Goal: Information Seeking & Learning: Learn about a topic

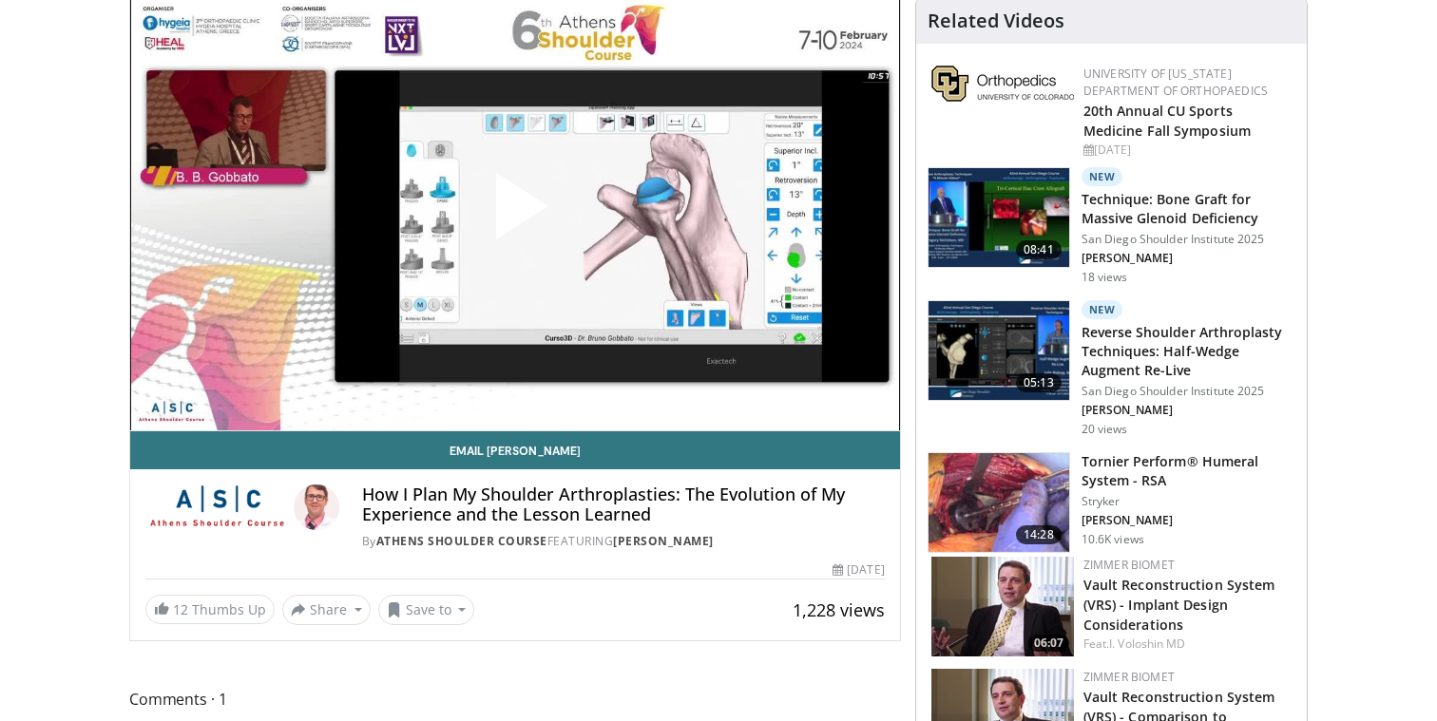
click at [515, 214] on span "Video Player" at bounding box center [515, 214] width 0 height 0
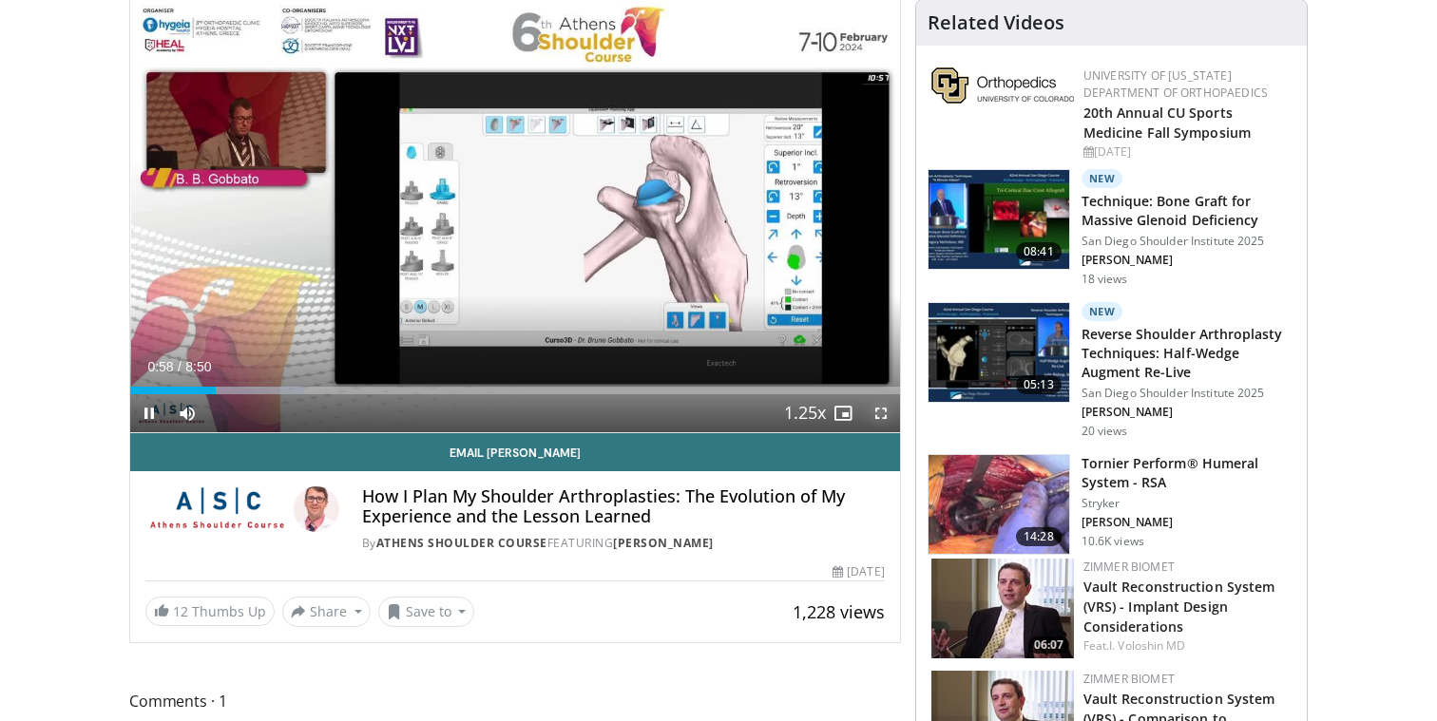
click at [875, 410] on span "Video Player" at bounding box center [881, 413] width 38 height 38
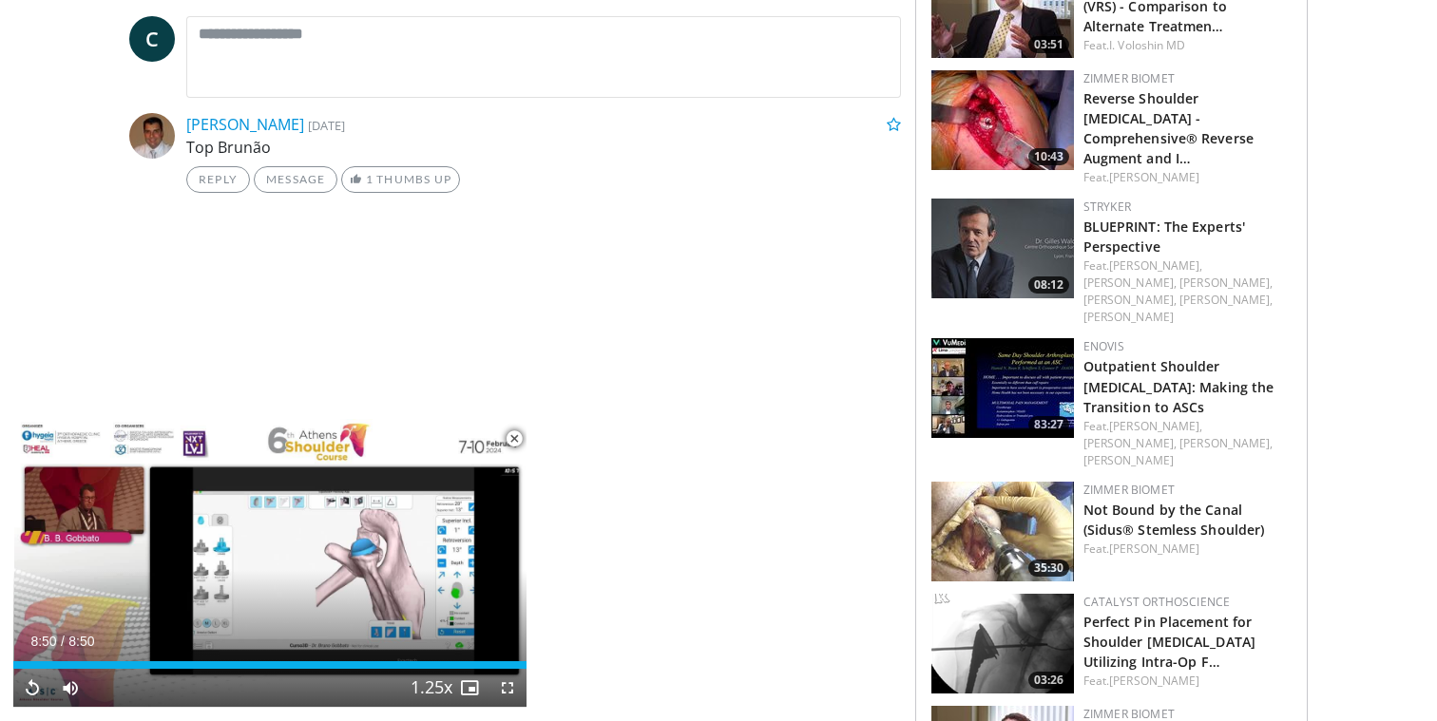
scroll to position [906, 0]
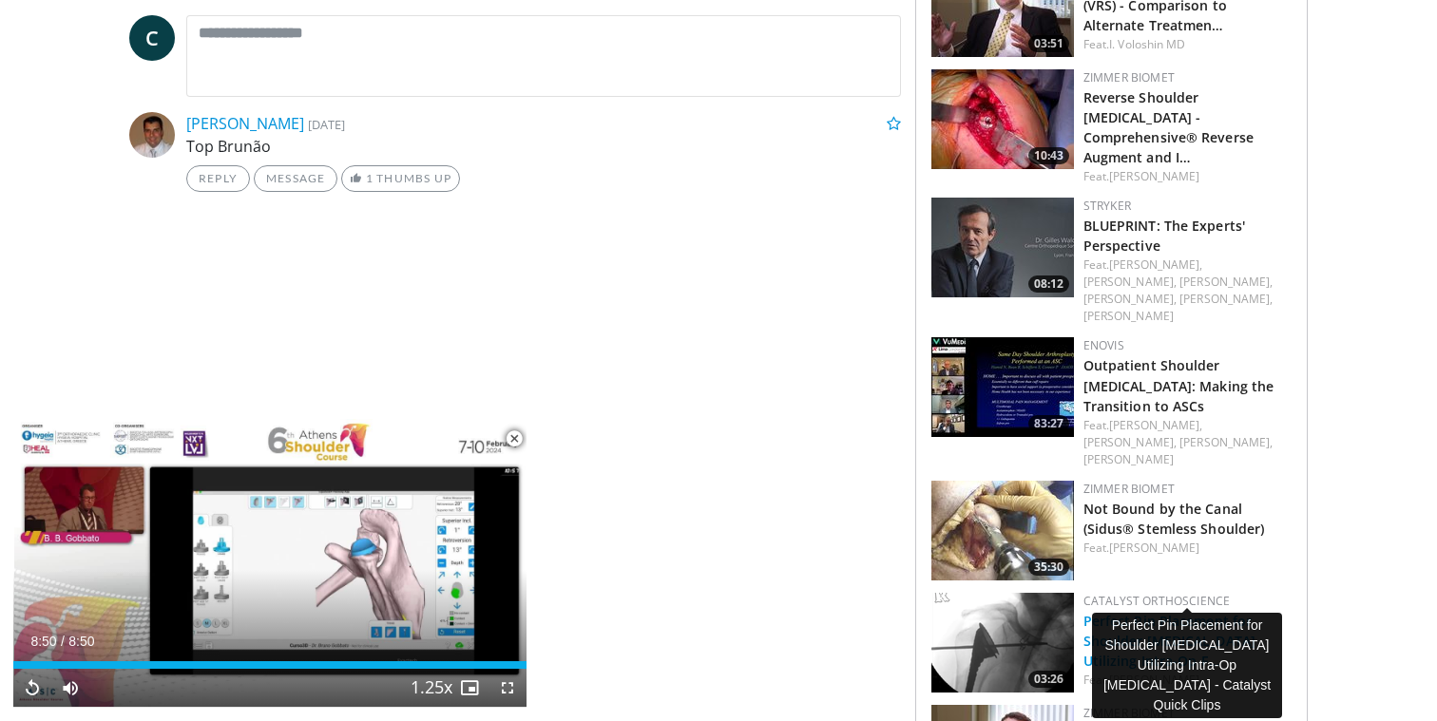
click at [1199, 612] on link "Perfect Pin Placement for Shoulder Arthroplasty Utilizing Intra-Op F…" at bounding box center [1169, 641] width 172 height 58
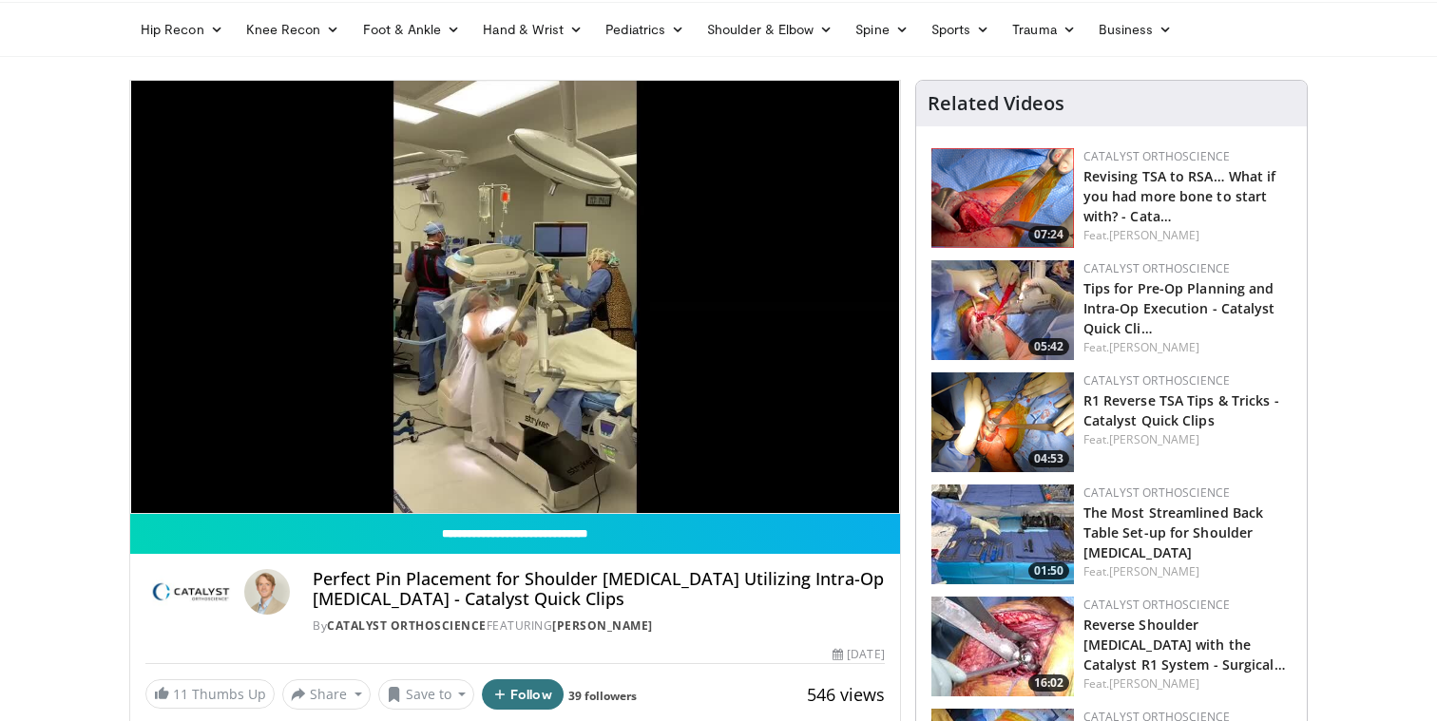
scroll to position [129, 0]
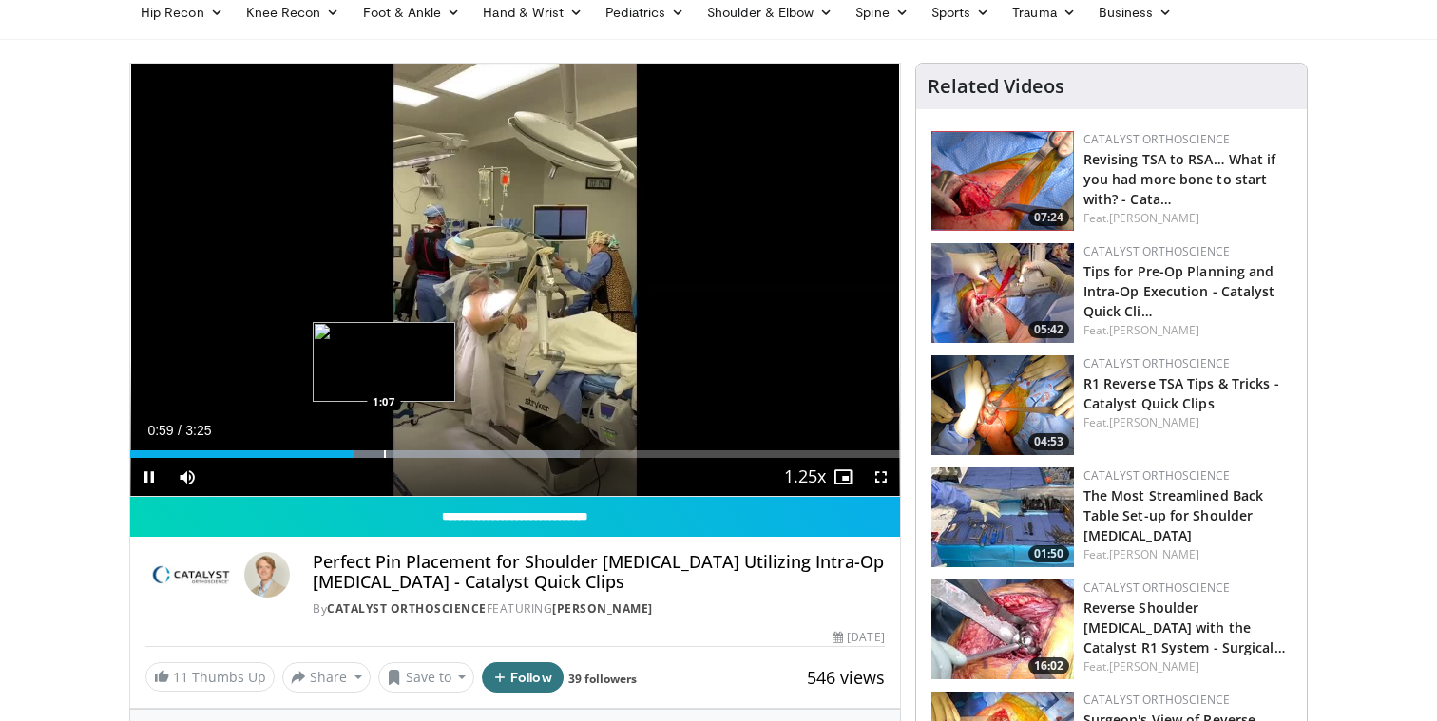
click at [384, 449] on div "Loaded : 58.41% 0:59 1:07" at bounding box center [515, 449] width 770 height 18
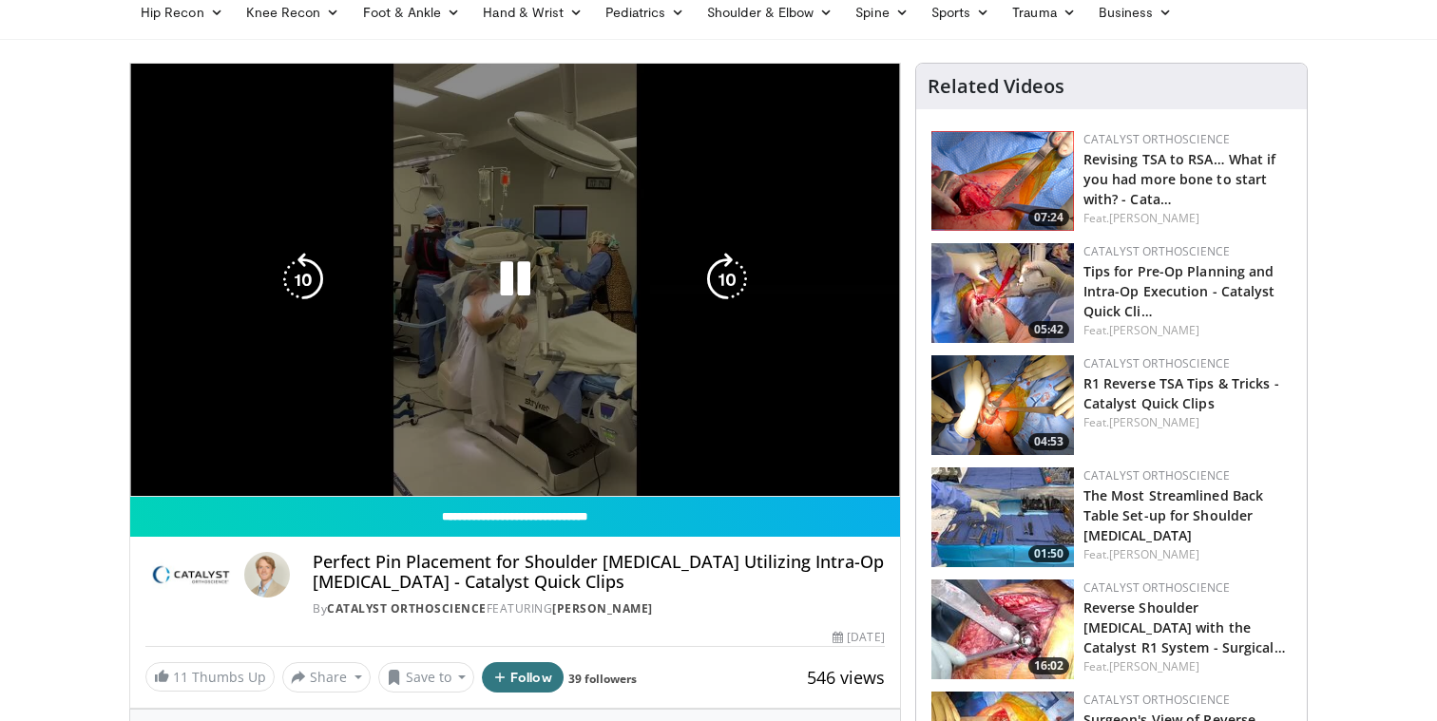
click at [418, 488] on div "Progress Bar" at bounding box center [443, 492] width 340 height 8
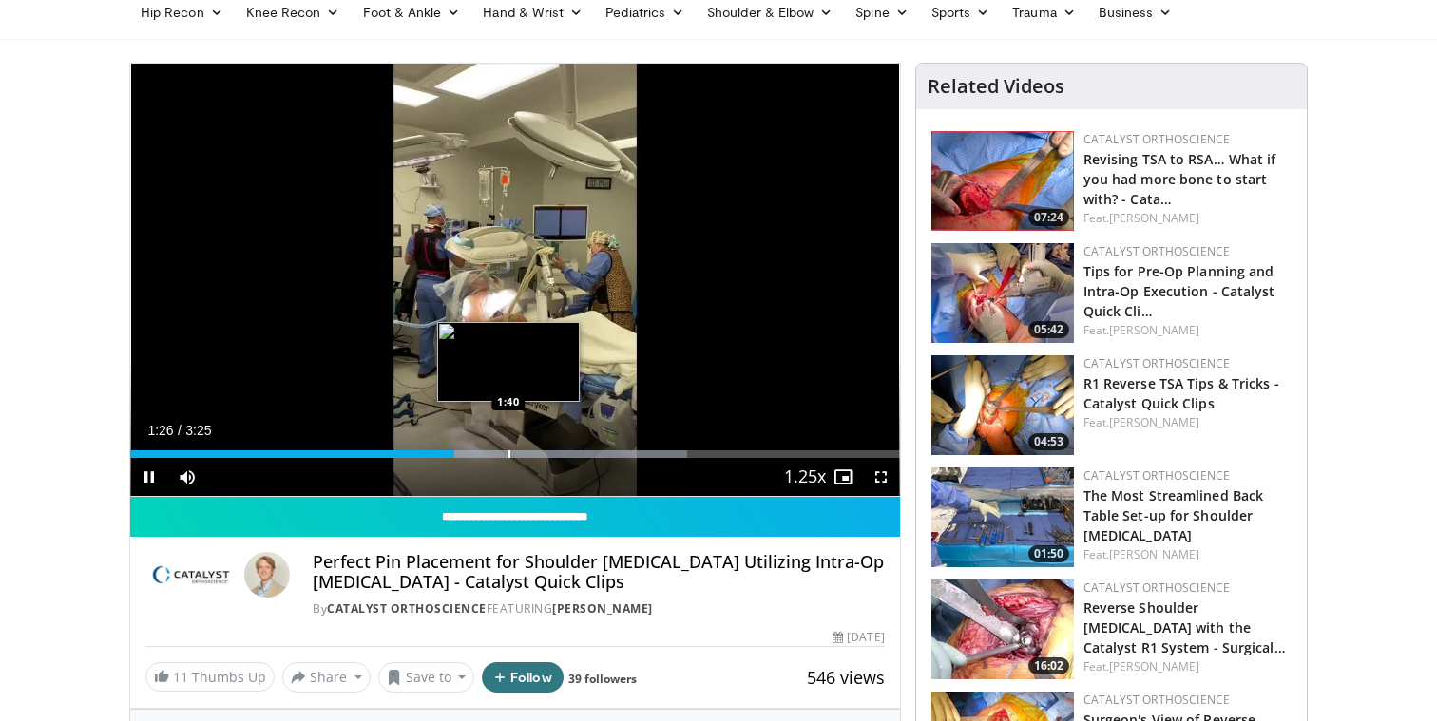
click at [507, 450] on div "Progress Bar" at bounding box center [506, 454] width 362 height 8
click at [547, 445] on div "Loaded : 82.06% 1:43 1:51" at bounding box center [515, 449] width 770 height 18
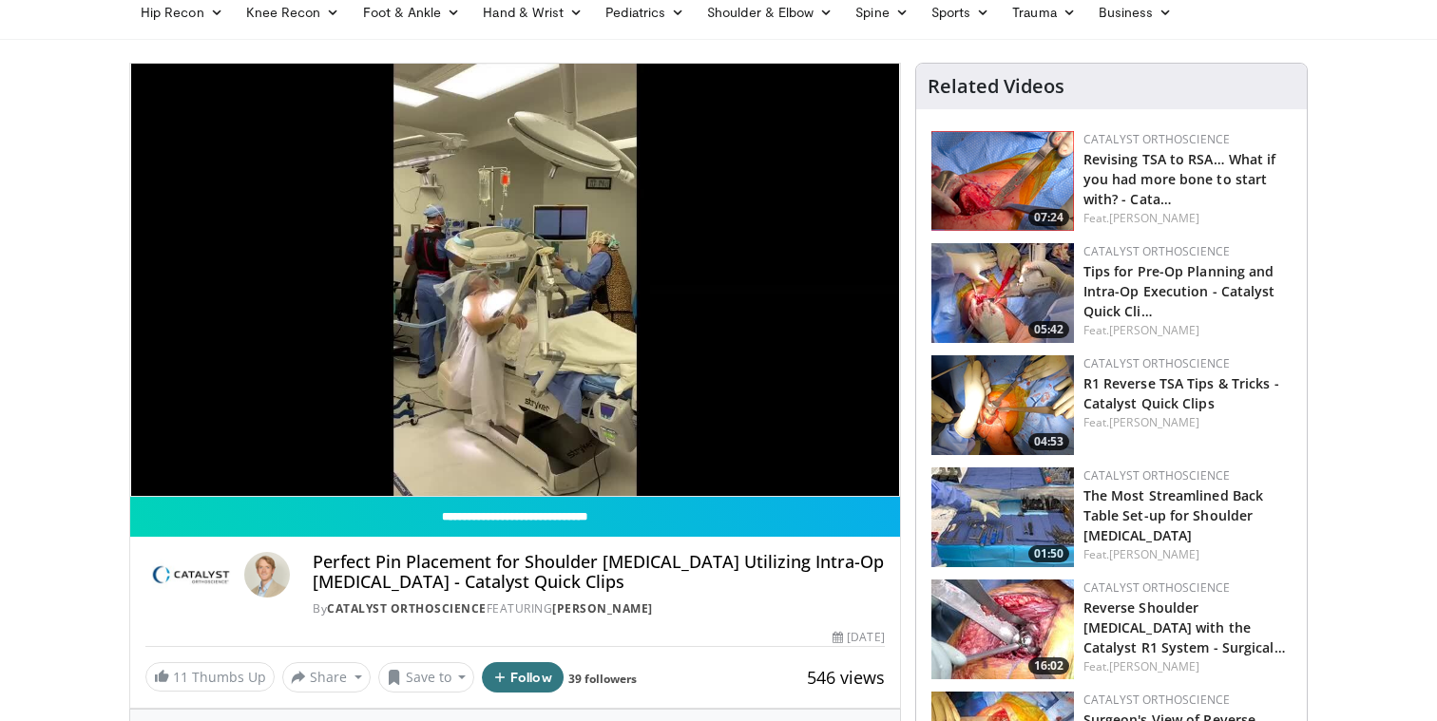
click at [1011, 280] on img at bounding box center [1002, 293] width 143 height 100
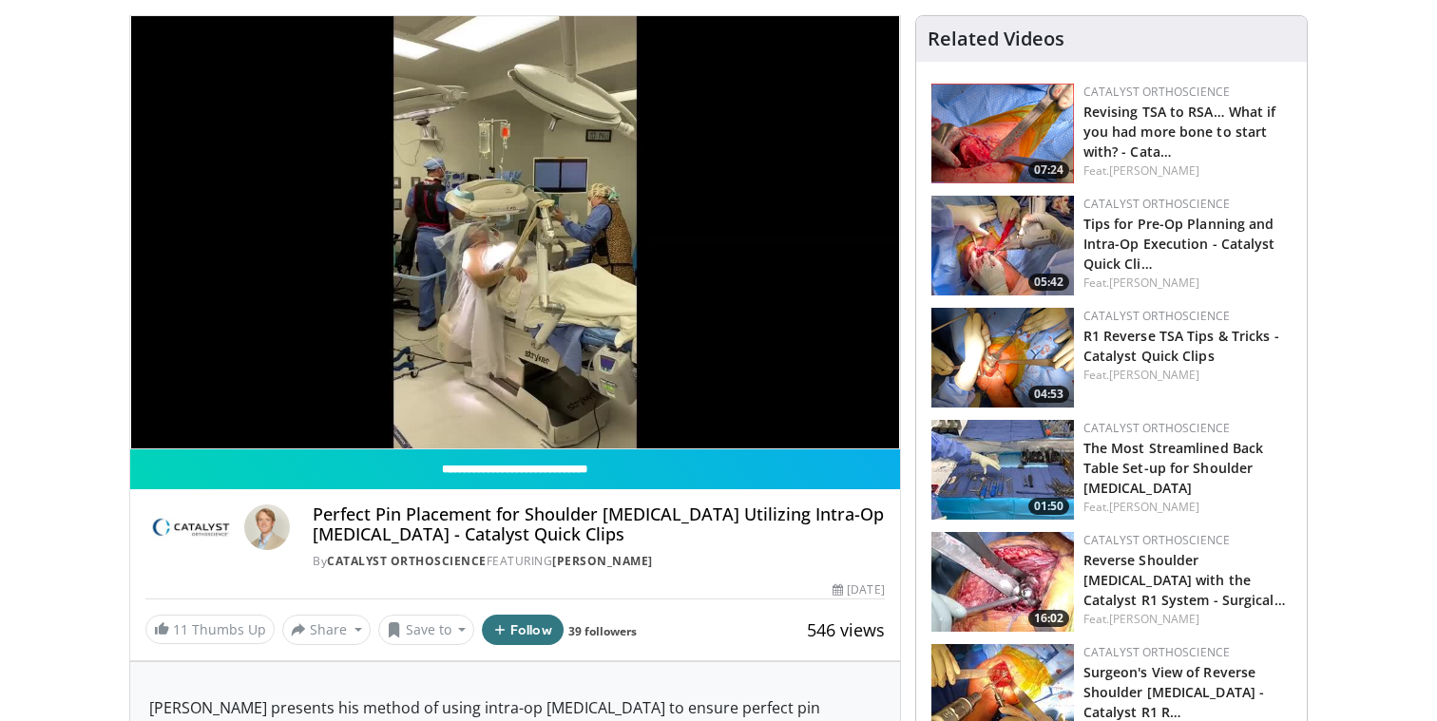
scroll to position [182, 0]
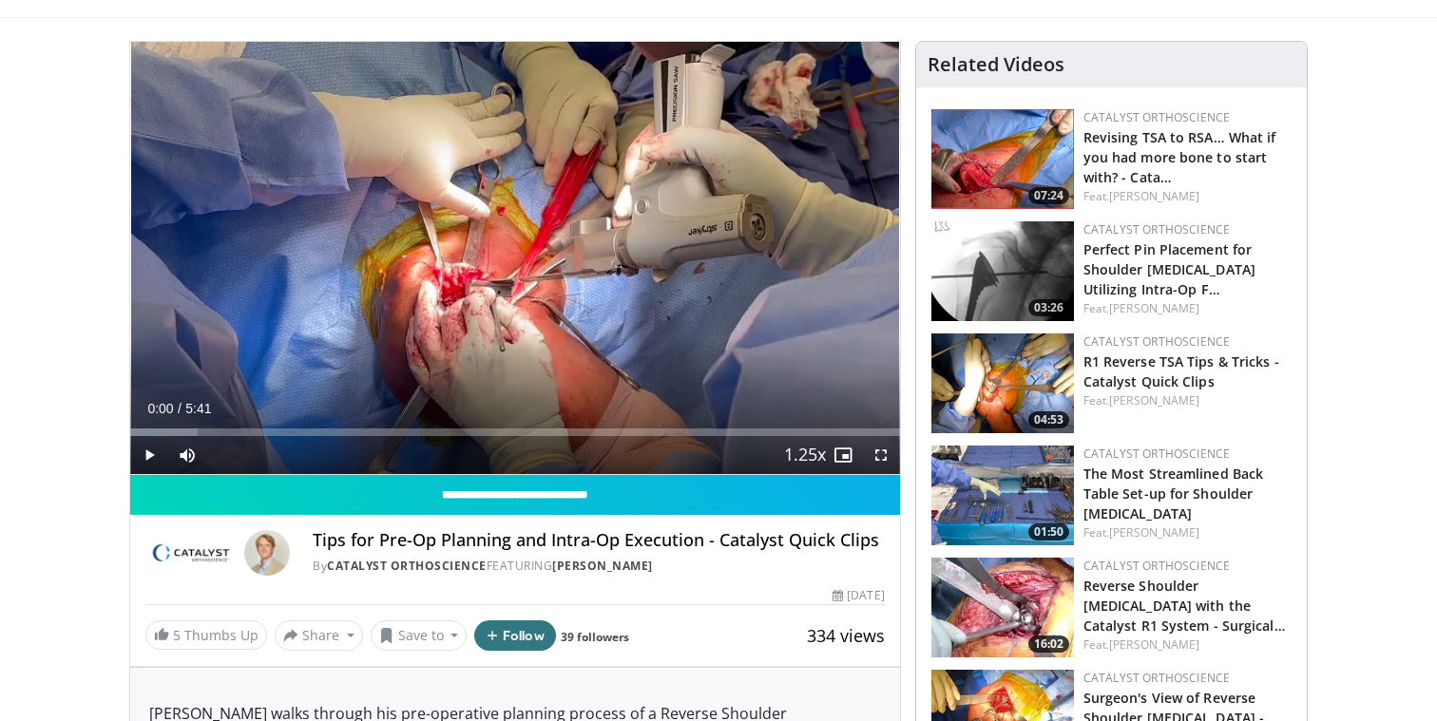
scroll to position [153, 0]
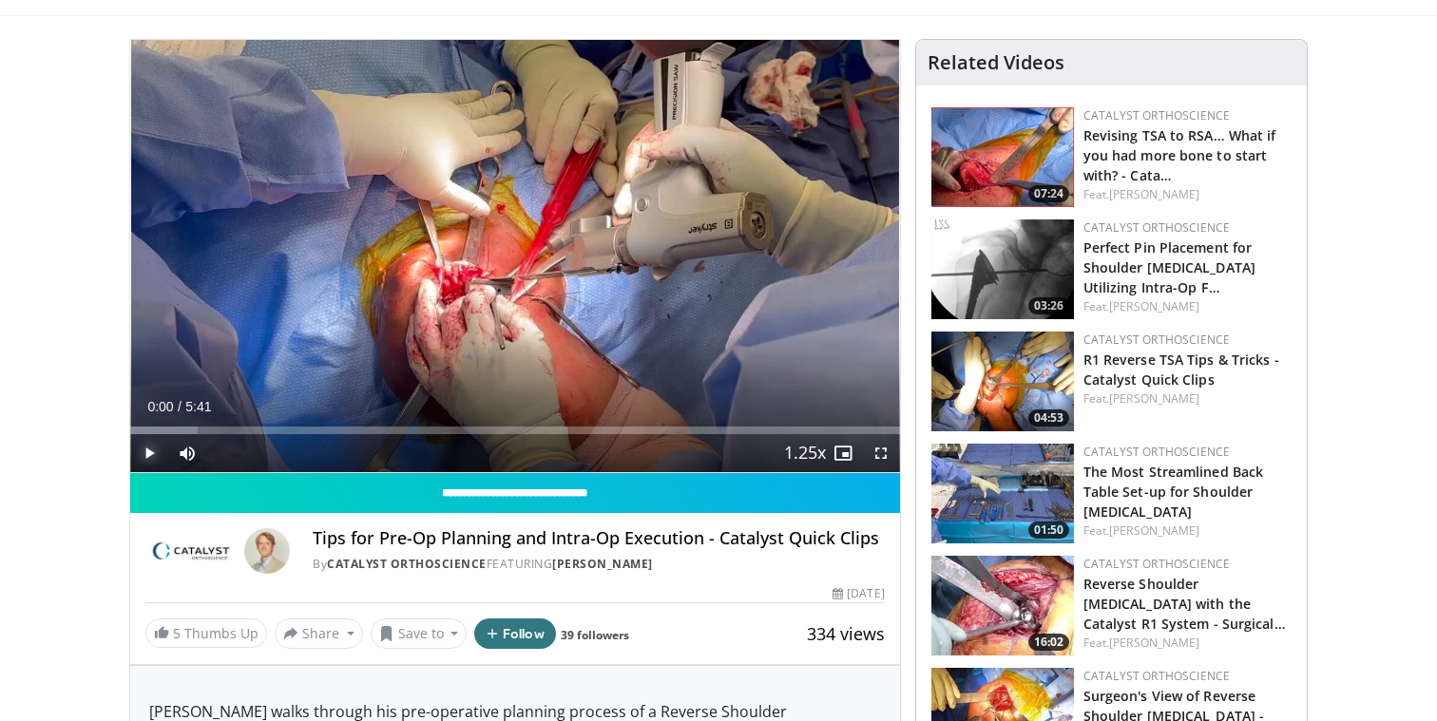
click at [152, 454] on span "Video Player" at bounding box center [149, 453] width 38 height 38
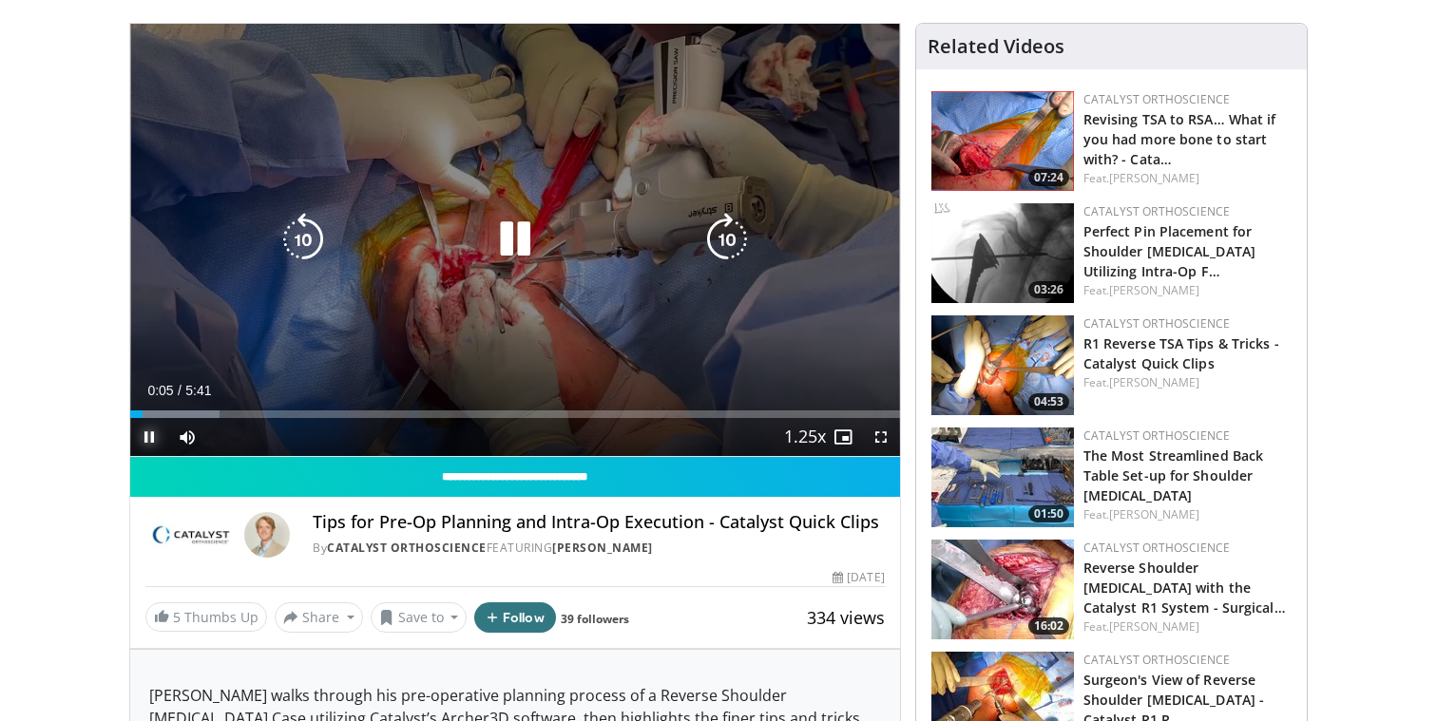
scroll to position [164, 0]
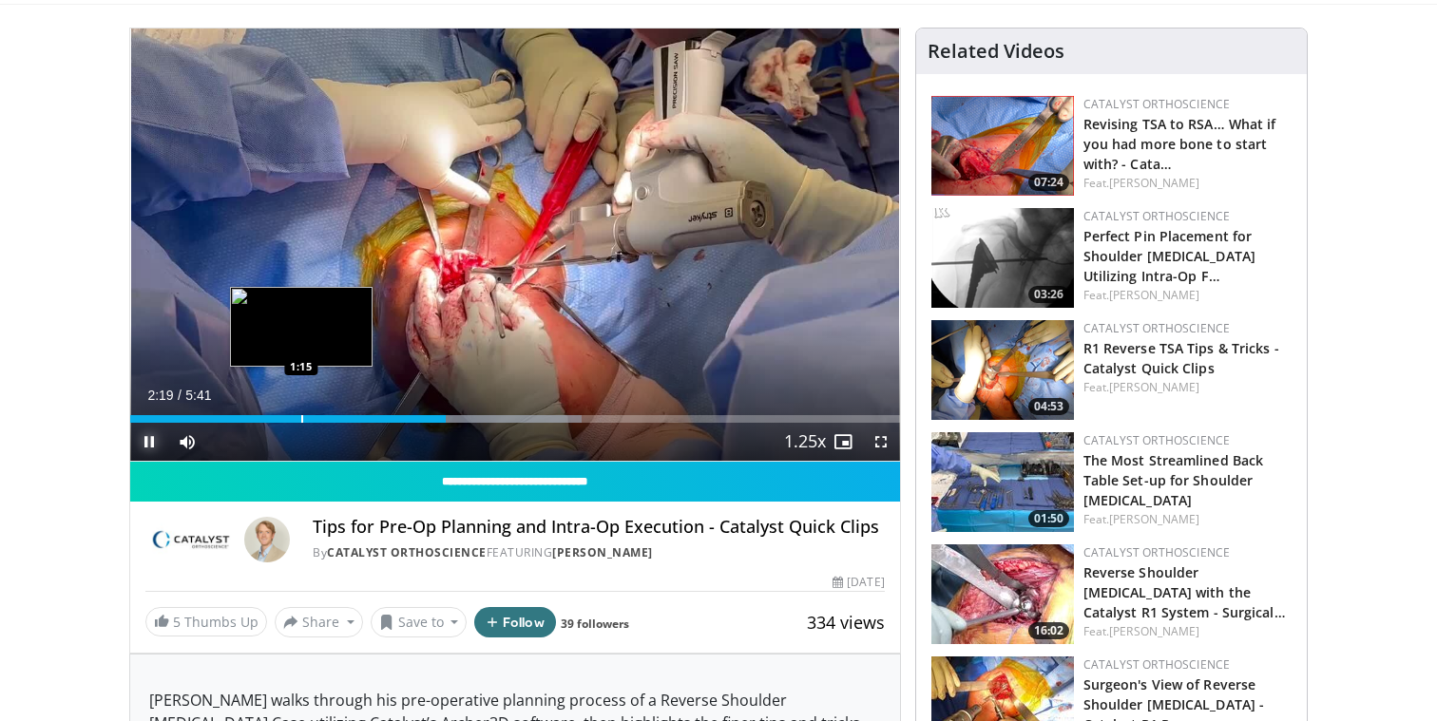
click at [301, 419] on div "Progress Bar" at bounding box center [302, 419] width 2 height 8
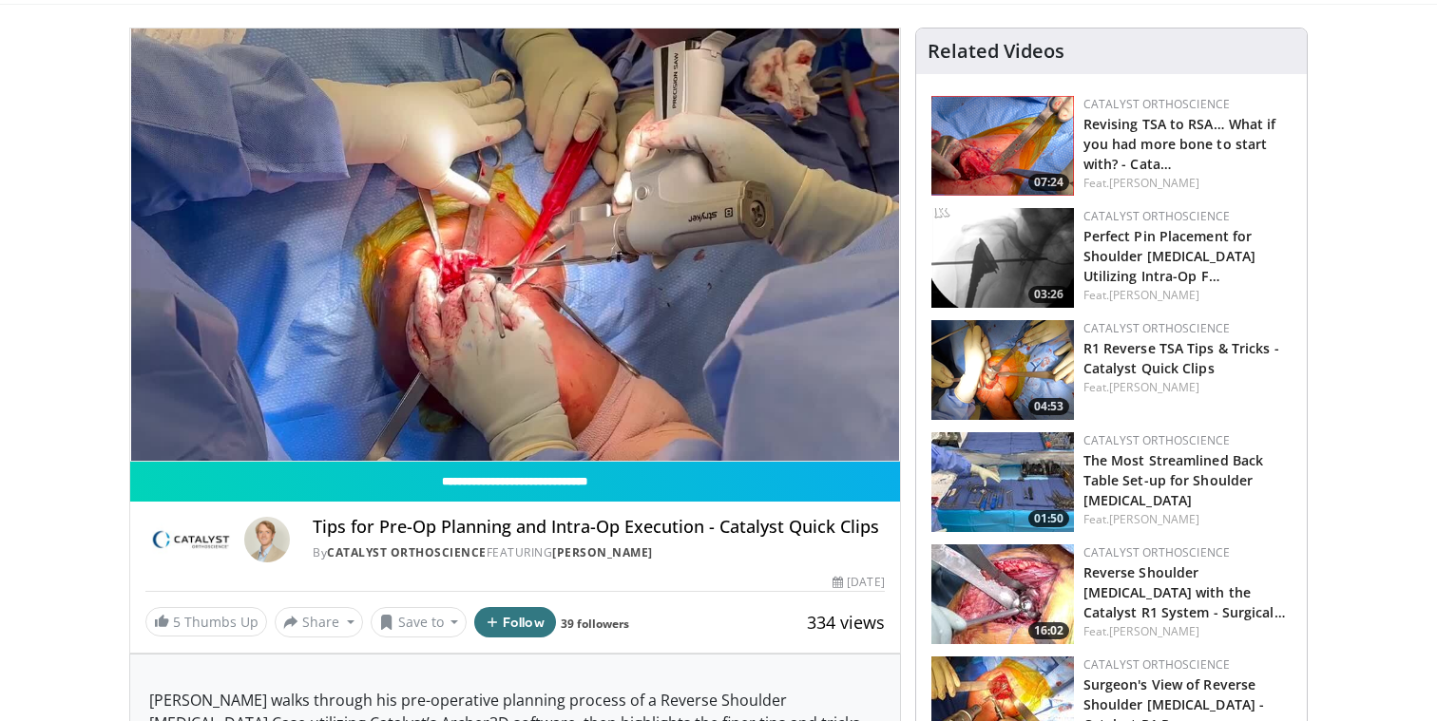
click at [130, 423] on button "Pause" at bounding box center [149, 442] width 38 height 38
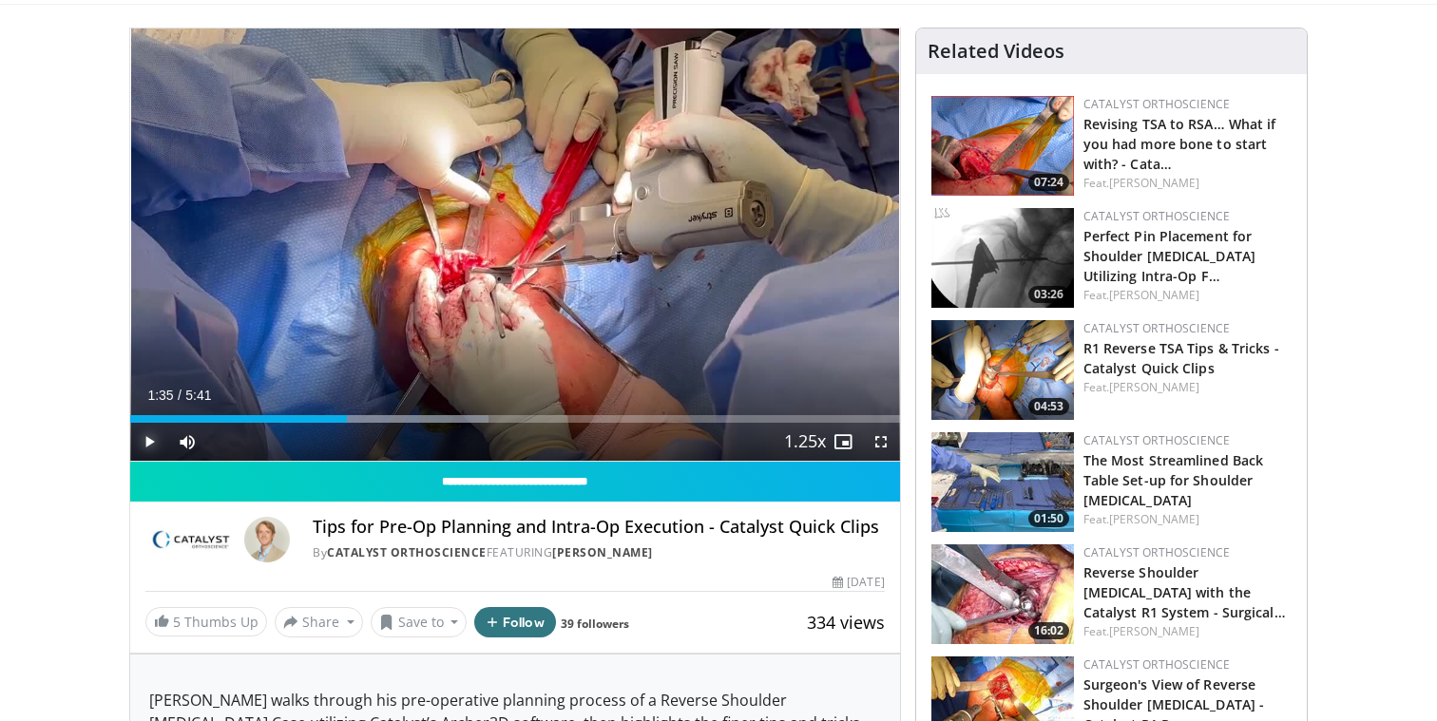
click at [151, 437] on span "Video Player" at bounding box center [149, 442] width 38 height 38
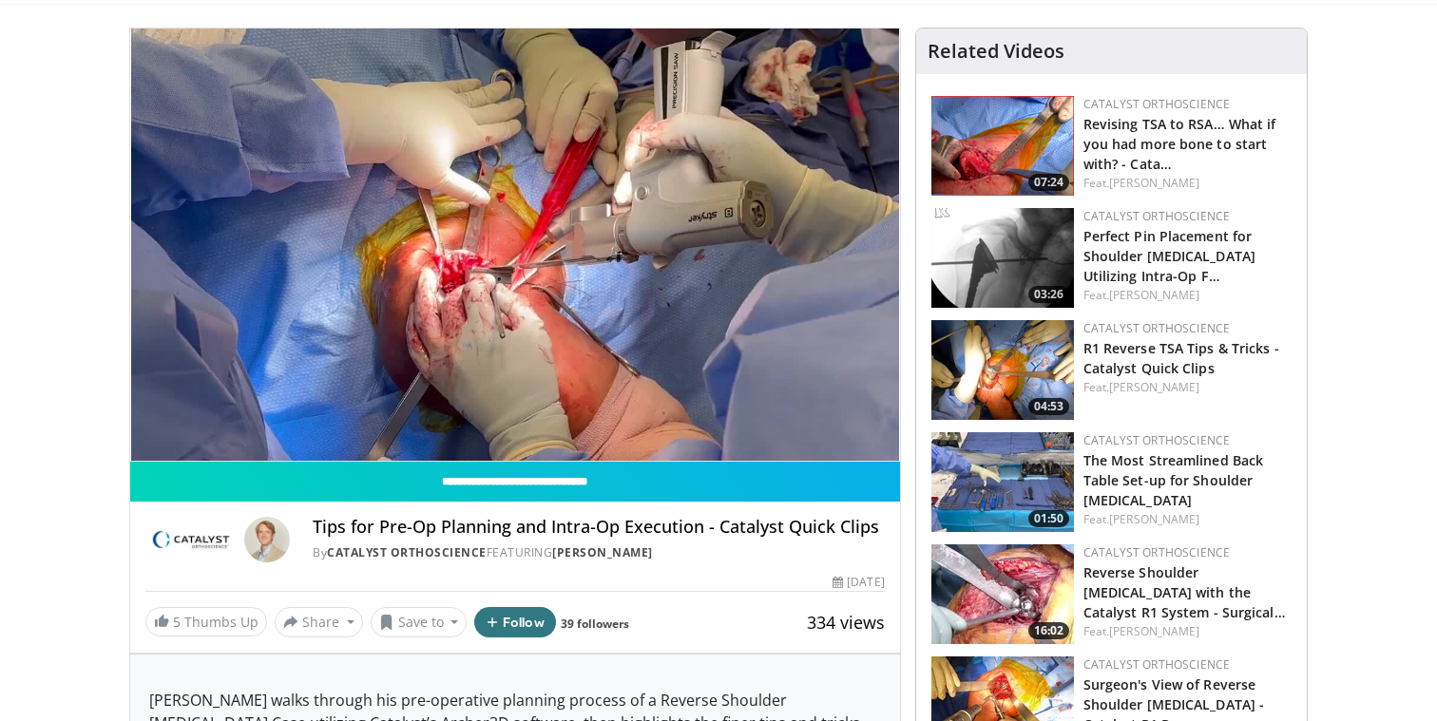
click at [130, 423] on button "Pause" at bounding box center [149, 442] width 38 height 38
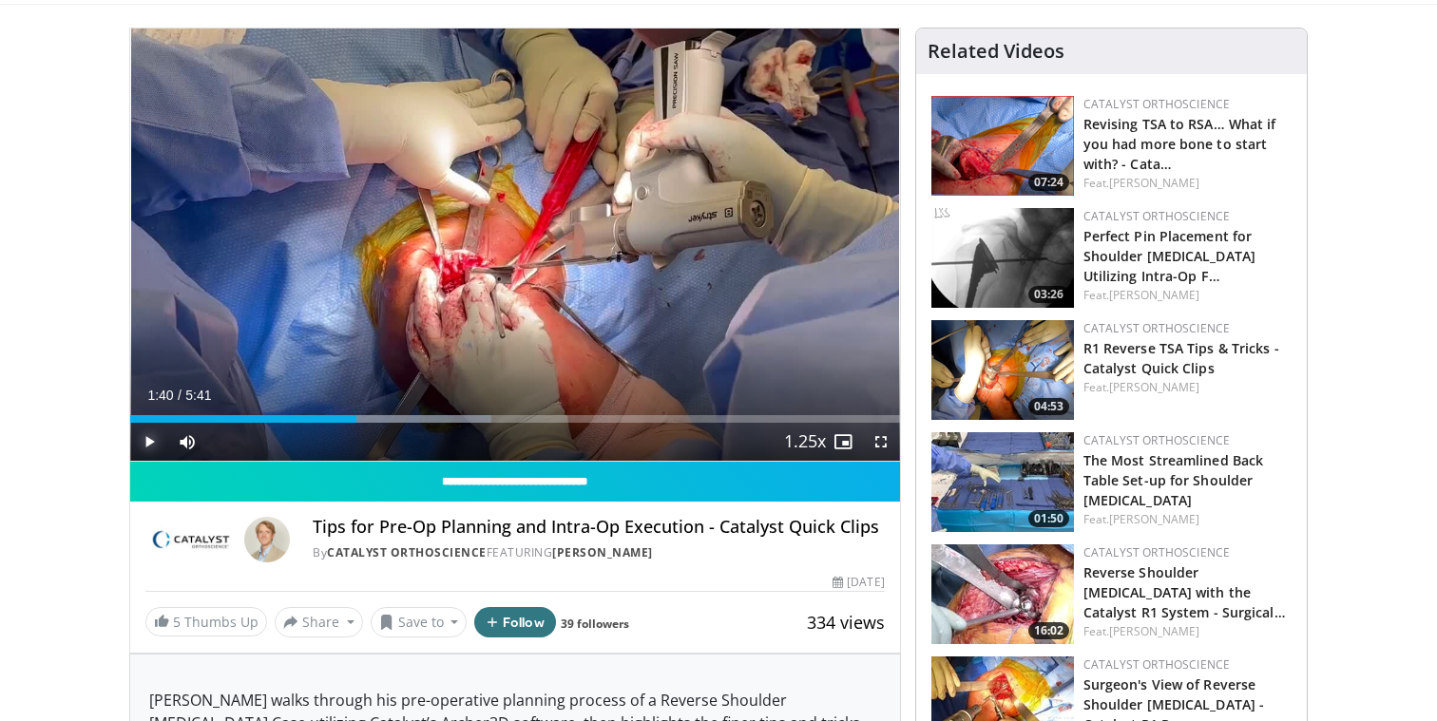
click at [146, 433] on span "Video Player" at bounding box center [149, 442] width 38 height 38
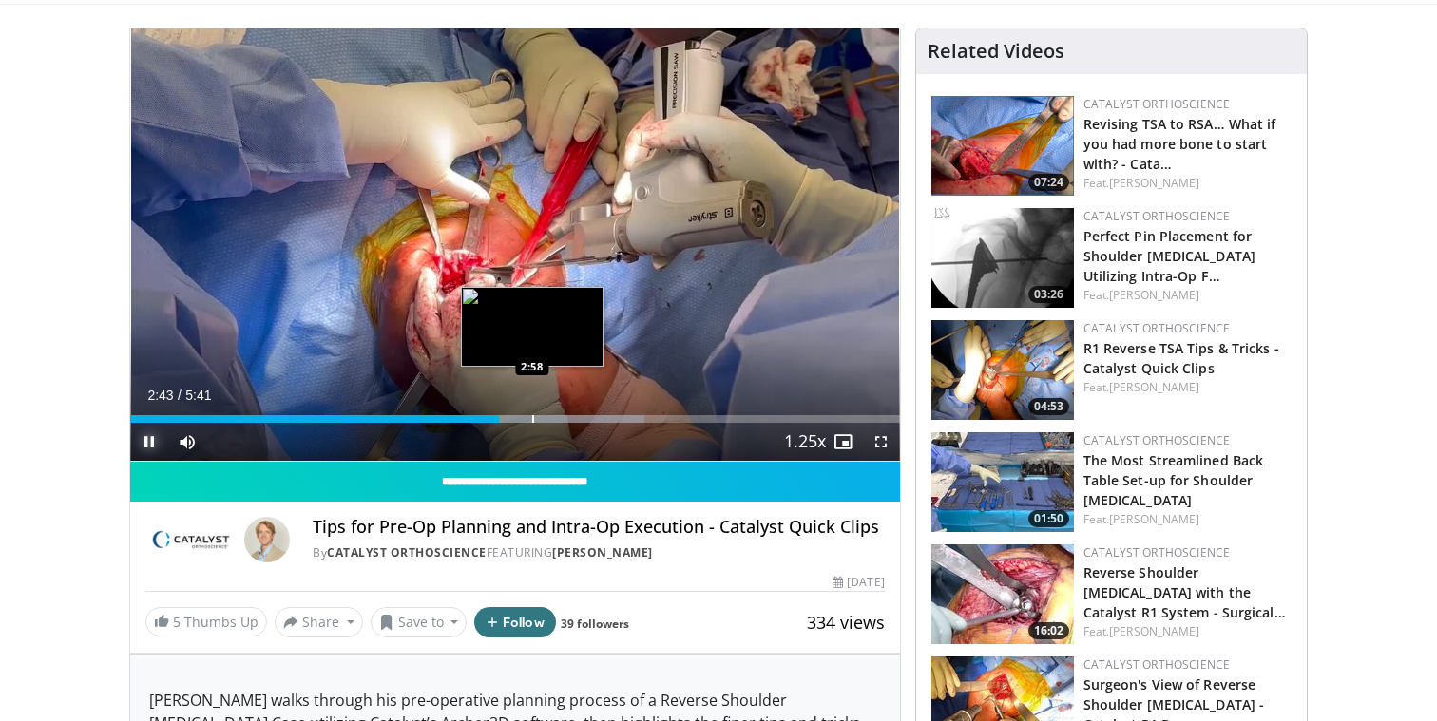
click at [531, 417] on div "Progress Bar" at bounding box center [537, 419] width 217 height 8
click at [567, 417] on div "Progress Bar" at bounding box center [568, 419] width 2 height 8
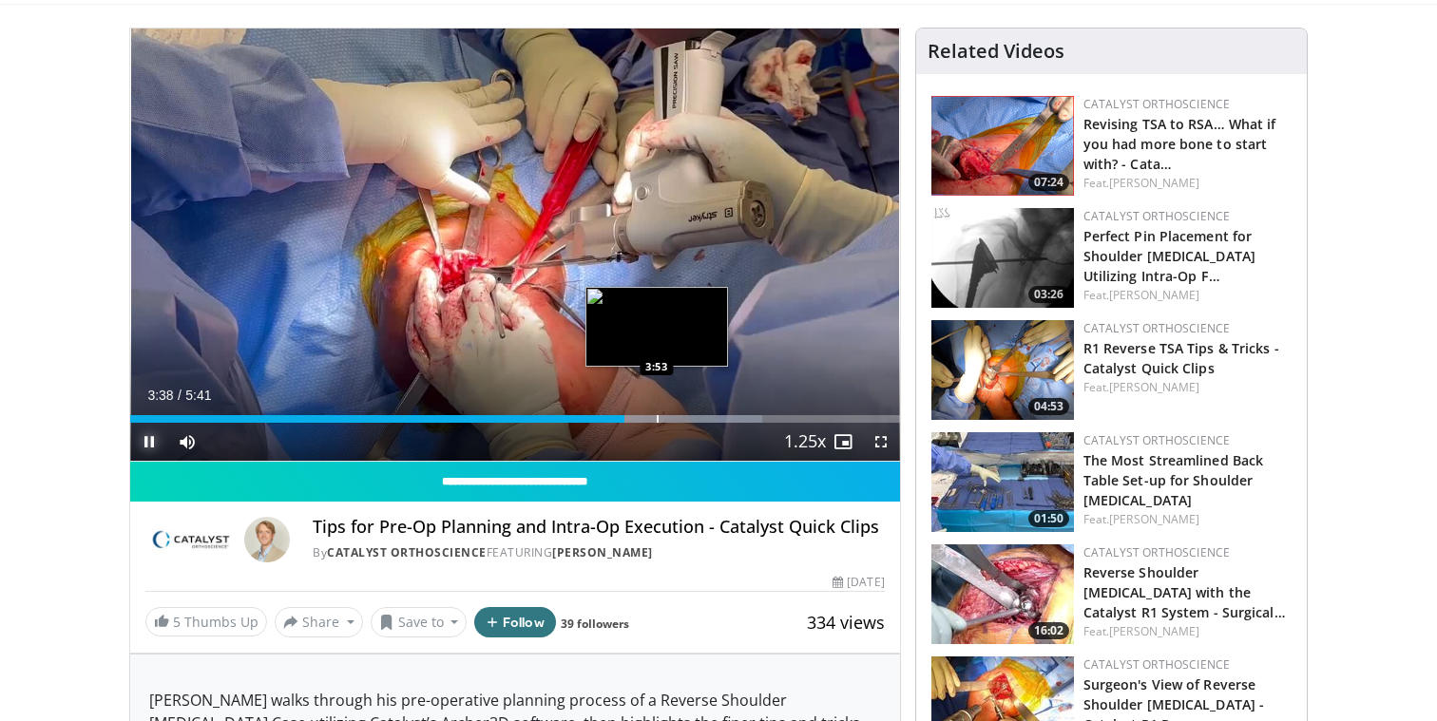
click at [657, 413] on div "Loaded : 82.18% 3:38 3:53" at bounding box center [515, 414] width 770 height 18
click at [692, 417] on div "Progress Bar" at bounding box center [716, 419] width 215 height 8
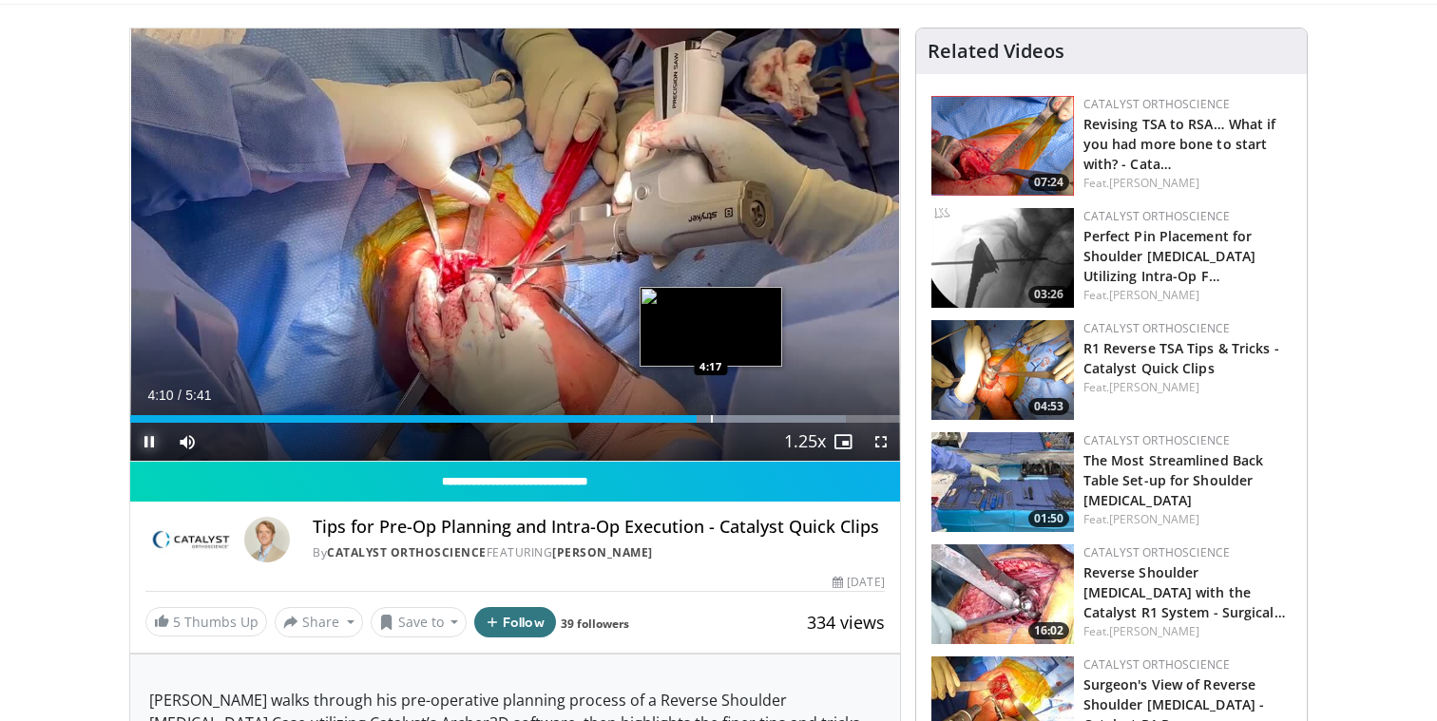
click at [711, 418] on div "Progress Bar" at bounding box center [712, 419] width 2 height 8
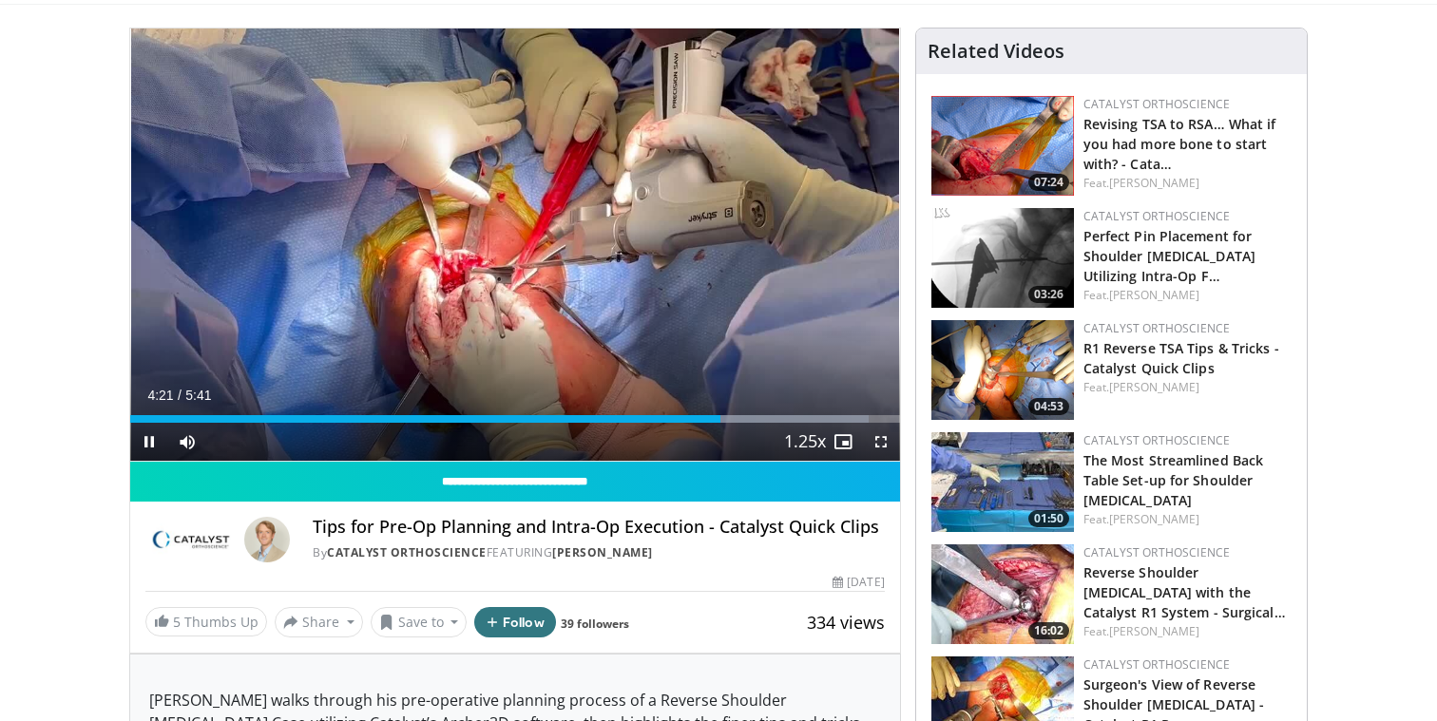
click at [748, 423] on div "Current Time 4:21 / Duration 5:41 Pause Skip Backward Skip Forward Mute Loaded …" at bounding box center [515, 442] width 770 height 38
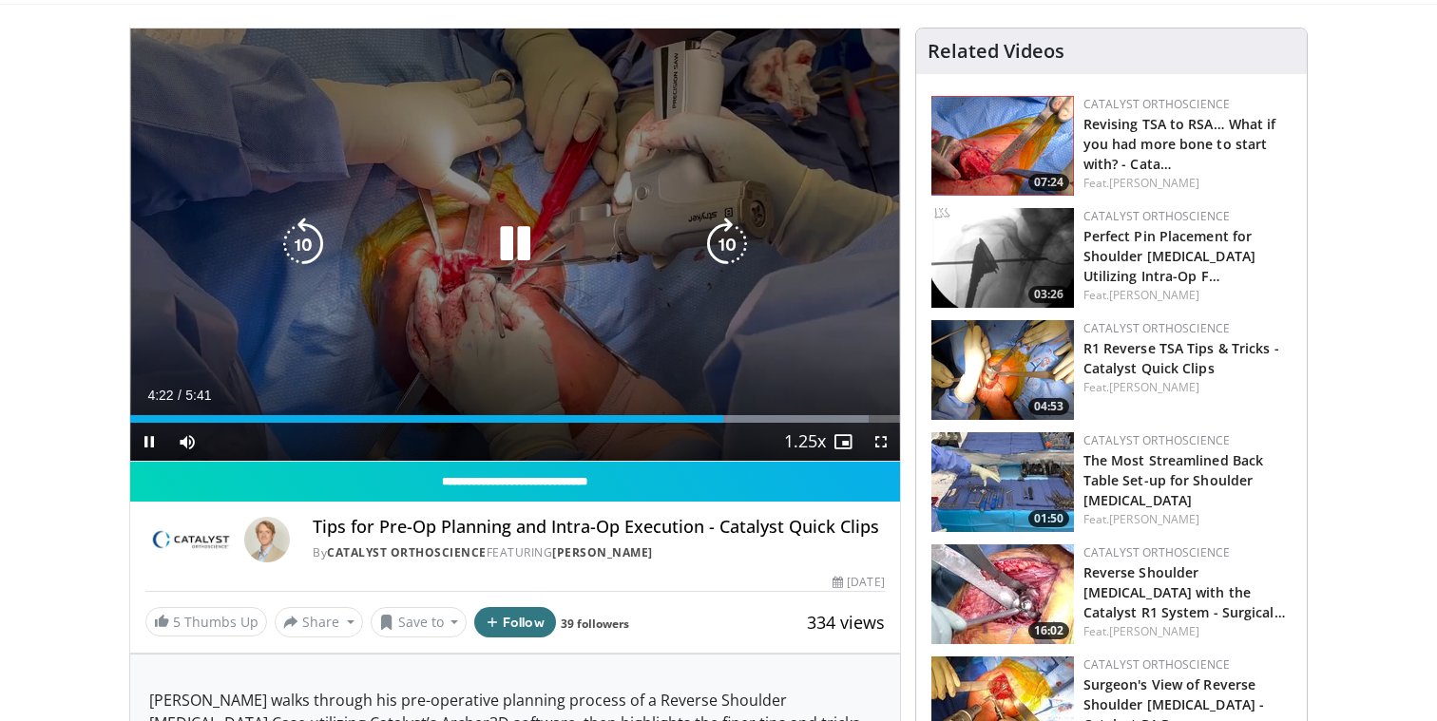
click at [758, 419] on div "Progress Bar" at bounding box center [761, 419] width 215 height 8
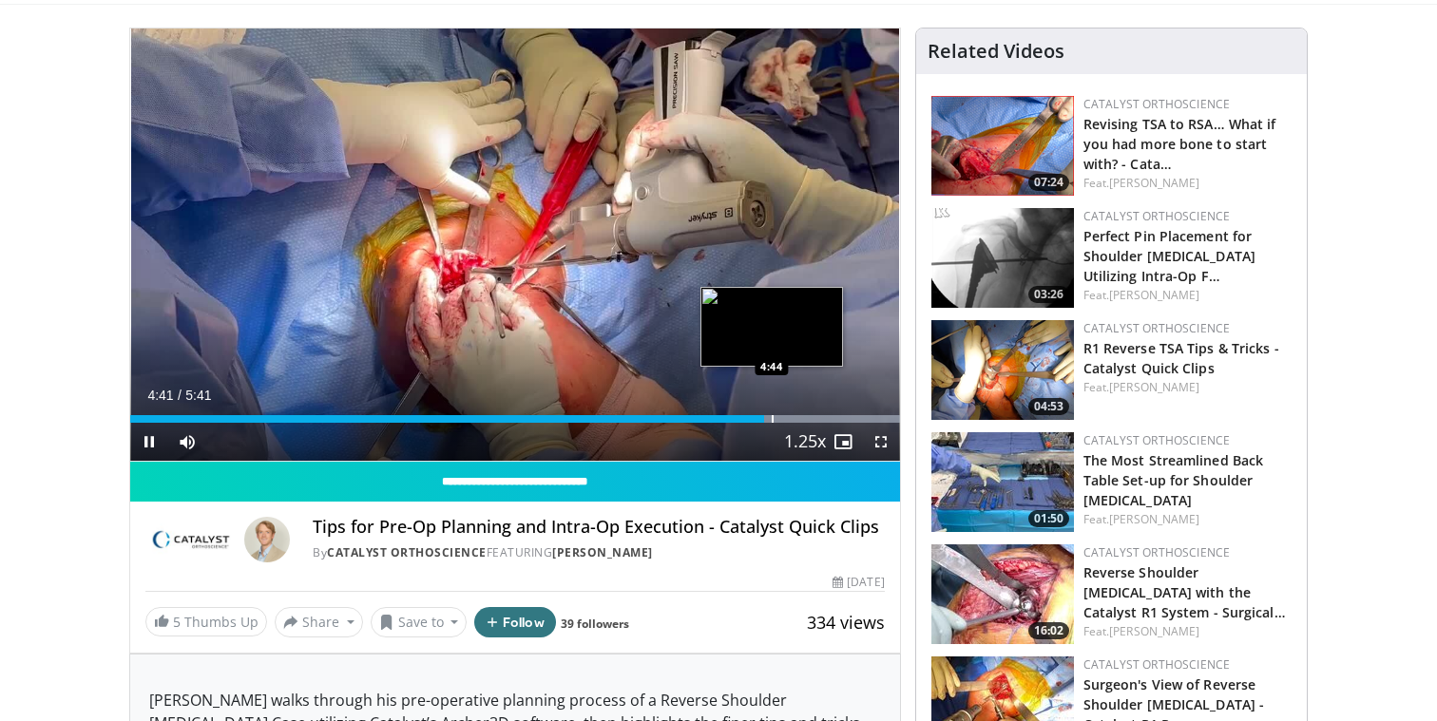
click at [771, 417] on div "10 seconds Tap to unmute" at bounding box center [515, 245] width 770 height 432
click at [790, 415] on div "Progress Bar" at bounding box center [791, 419] width 2 height 8
click at [810, 415] on div "Progress Bar" at bounding box center [811, 419] width 2 height 8
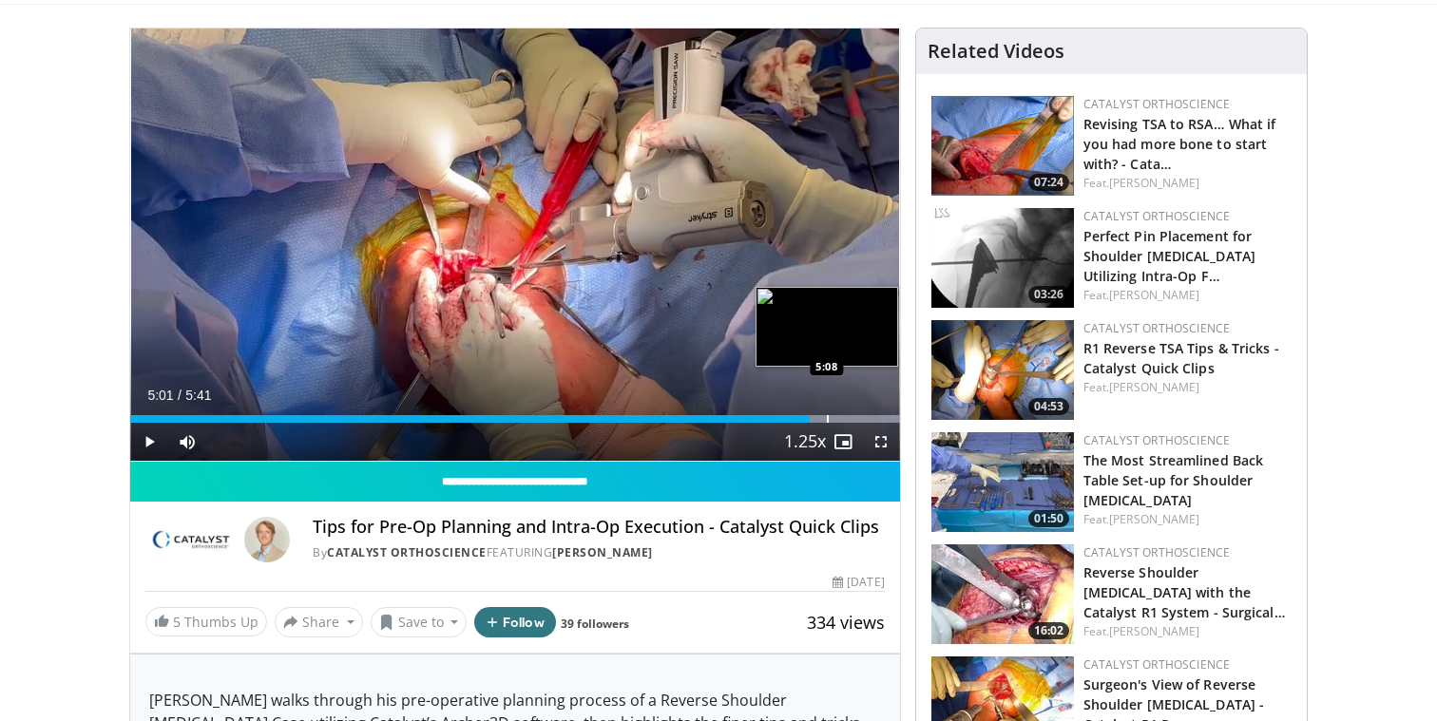
click at [827, 415] on div "Progress Bar" at bounding box center [828, 419] width 2 height 8
click at [845, 416] on div "Progress Bar" at bounding box center [846, 419] width 2 height 8
click at [855, 416] on div "Progress Bar" at bounding box center [856, 419] width 2 height 8
click at [863, 419] on div "Progress Bar" at bounding box center [864, 419] width 2 height 8
click at [878, 422] on div "Progress Bar" at bounding box center [879, 419] width 2 height 8
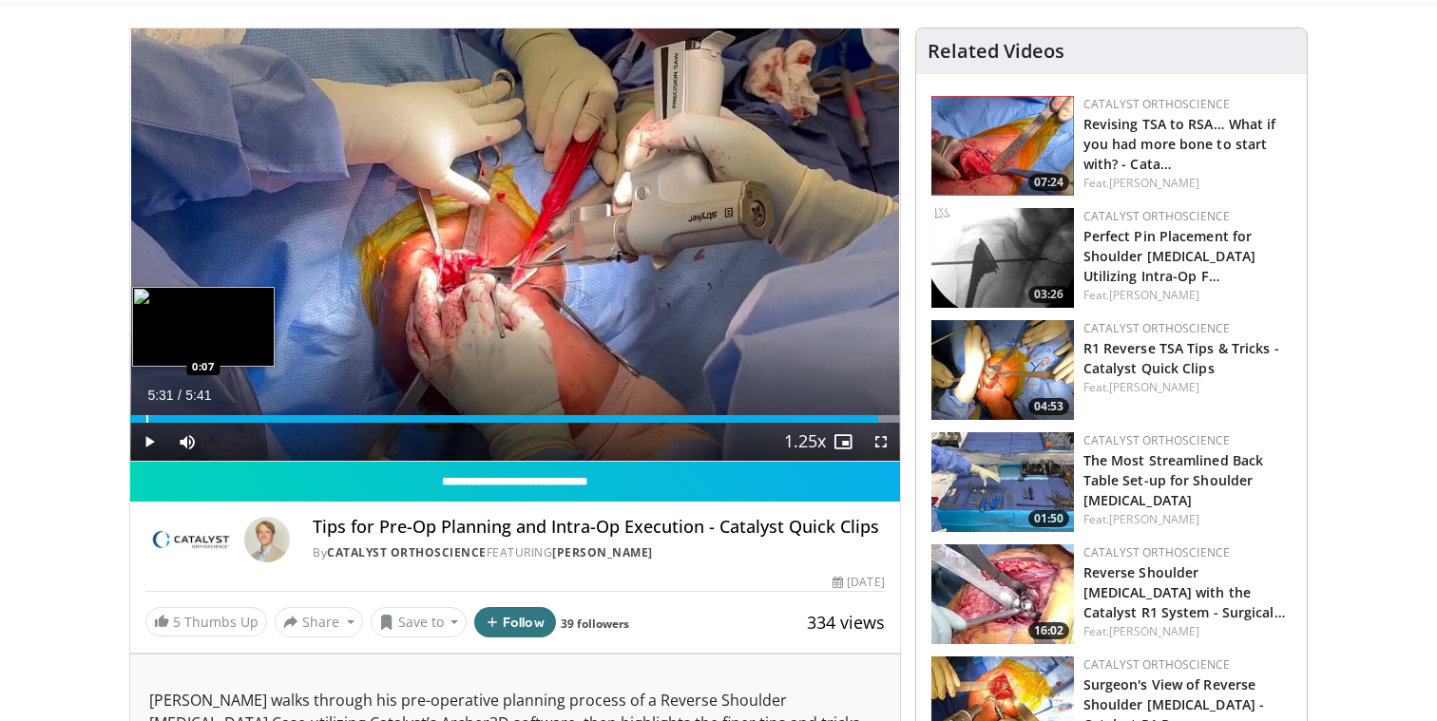
click at [144, 413] on div "Loaded : 100.00% 5:31 0:07" at bounding box center [515, 414] width 770 height 18
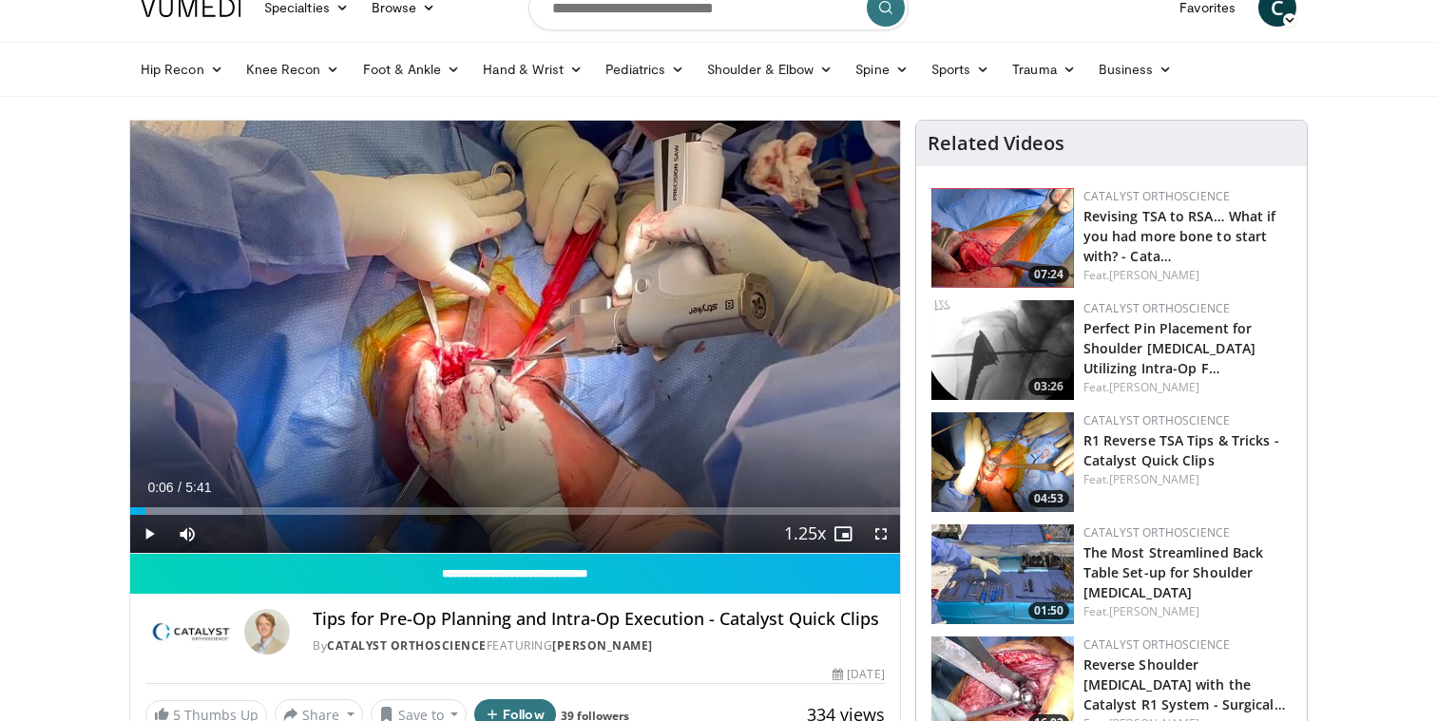
scroll to position [71, 0]
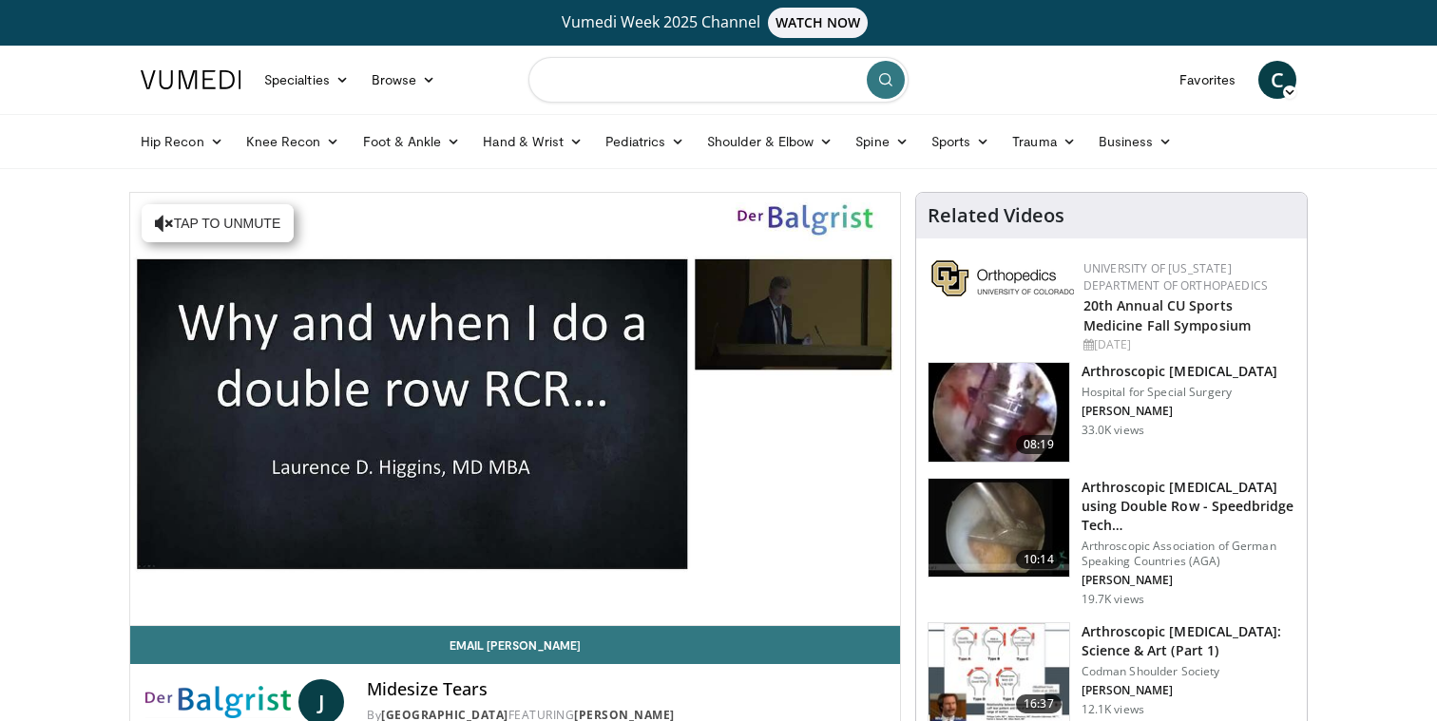
click at [759, 100] on input "Search topics, interventions" at bounding box center [718, 80] width 380 height 46
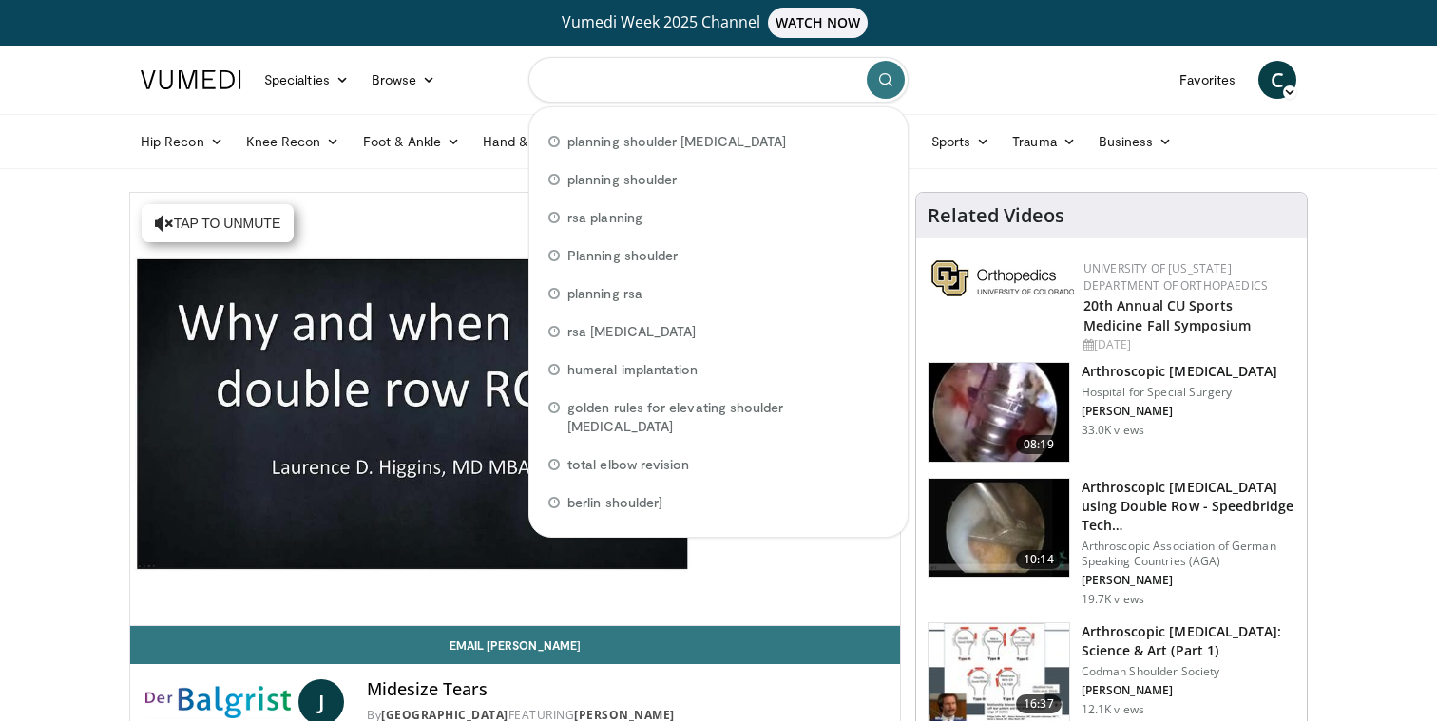
click at [759, 100] on input "Search topics, interventions" at bounding box center [718, 80] width 380 height 46
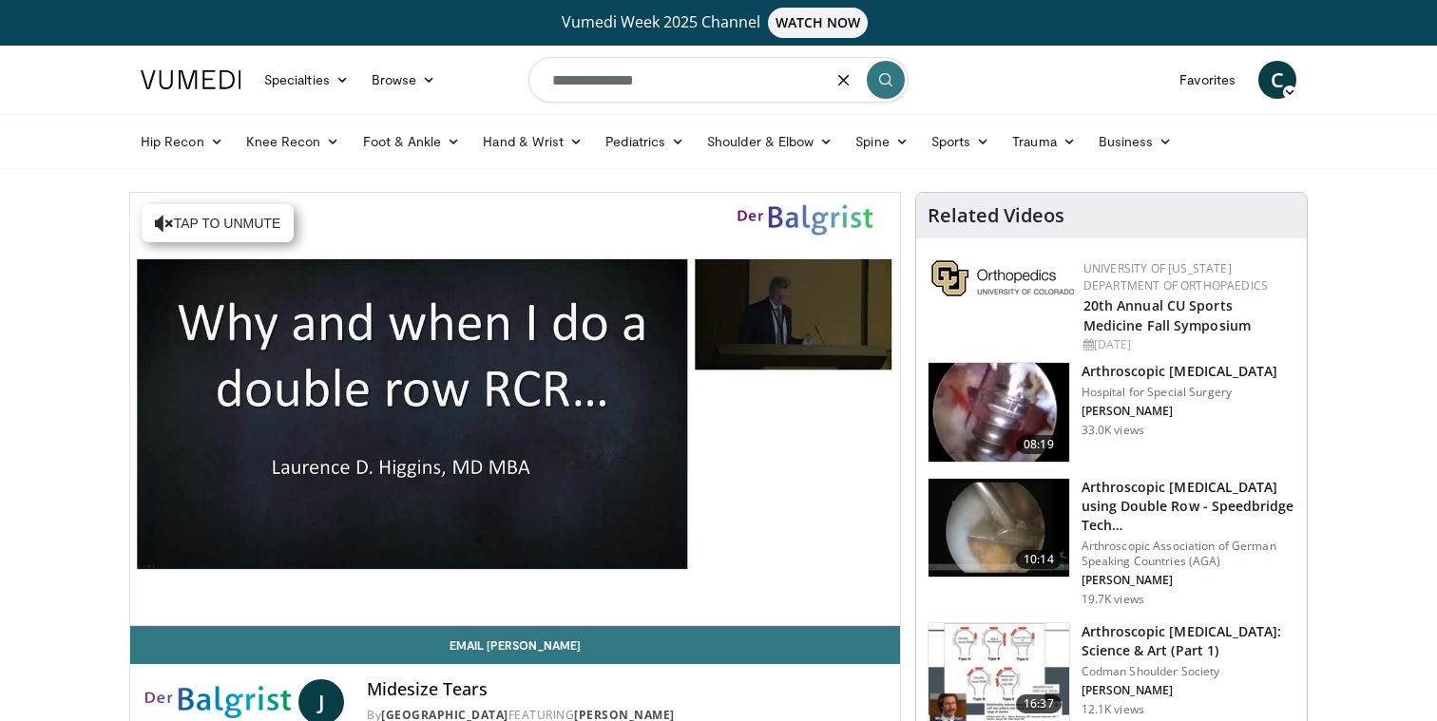
type input "**********"
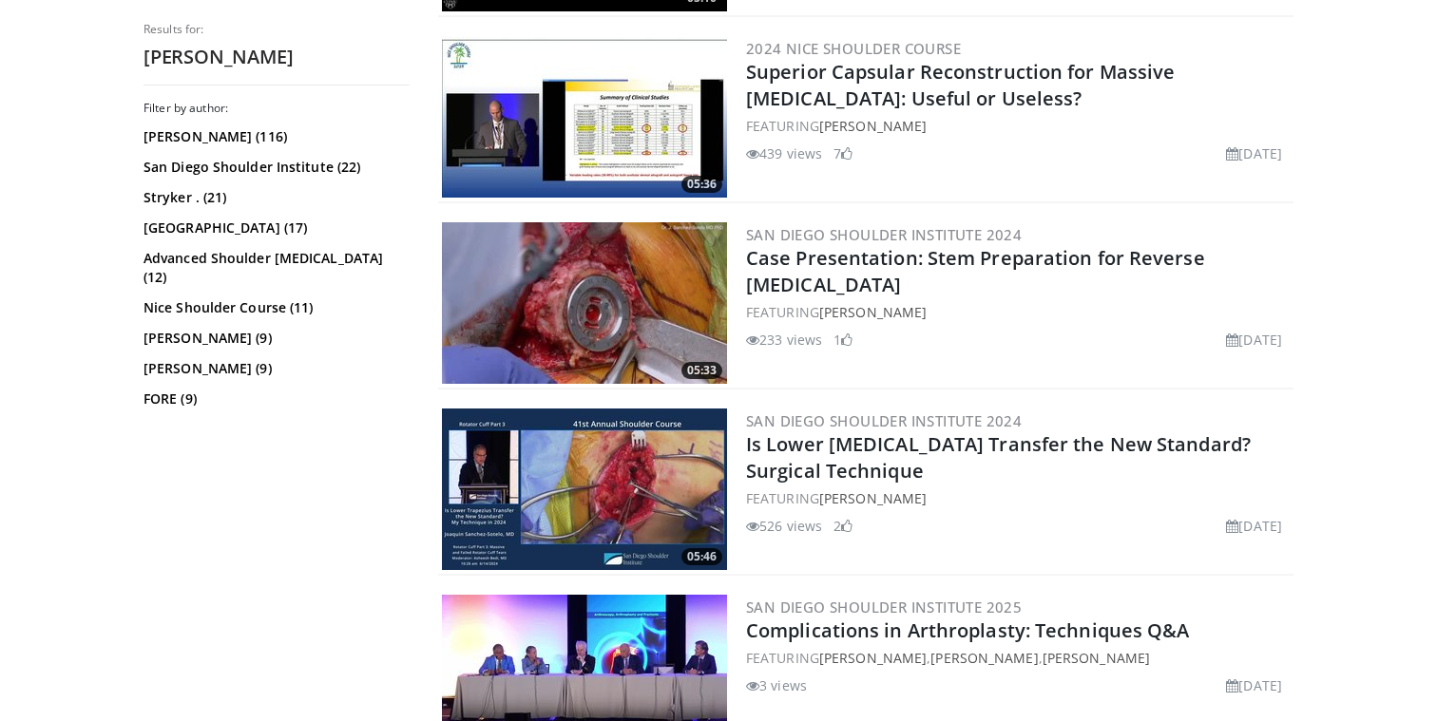
scroll to position [4508, 0]
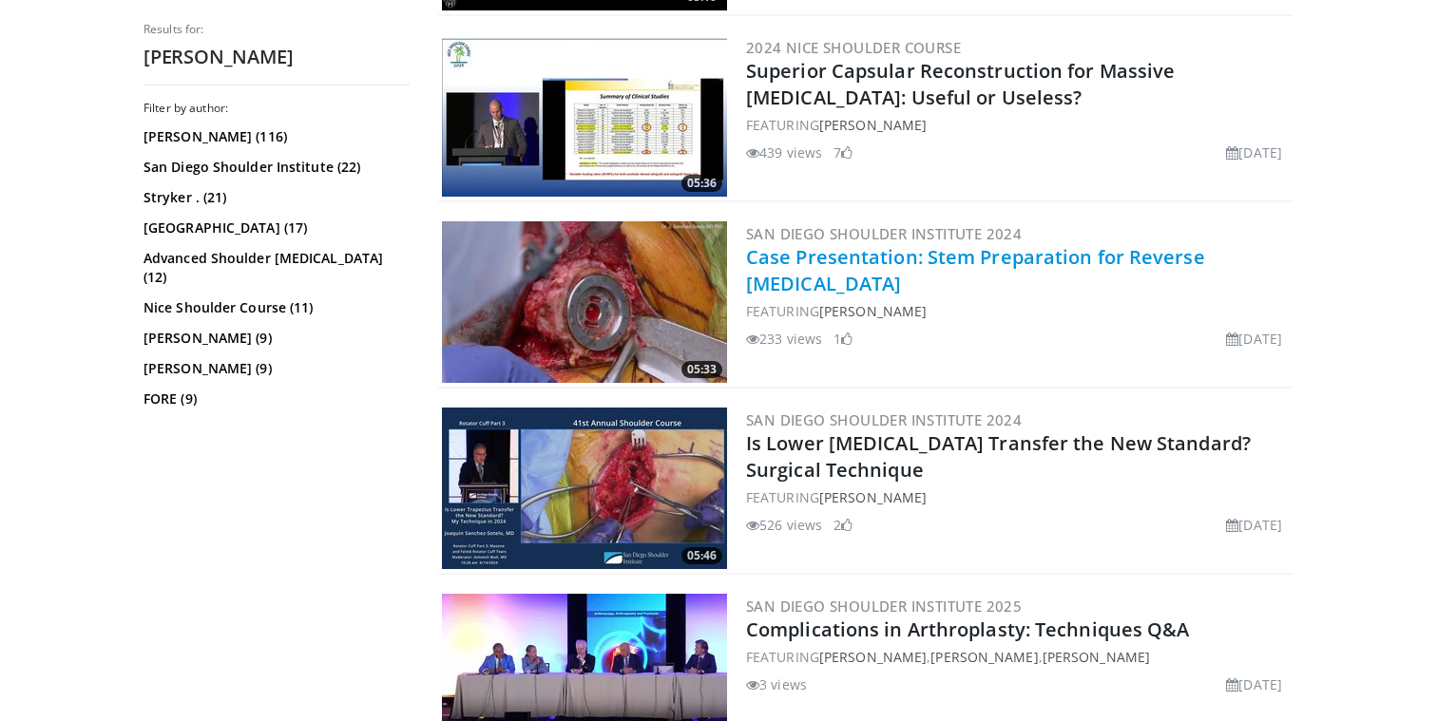
click at [889, 252] on link "Case Presentation: Stem Preparation for Reverse [MEDICAL_DATA]" at bounding box center [975, 270] width 459 height 52
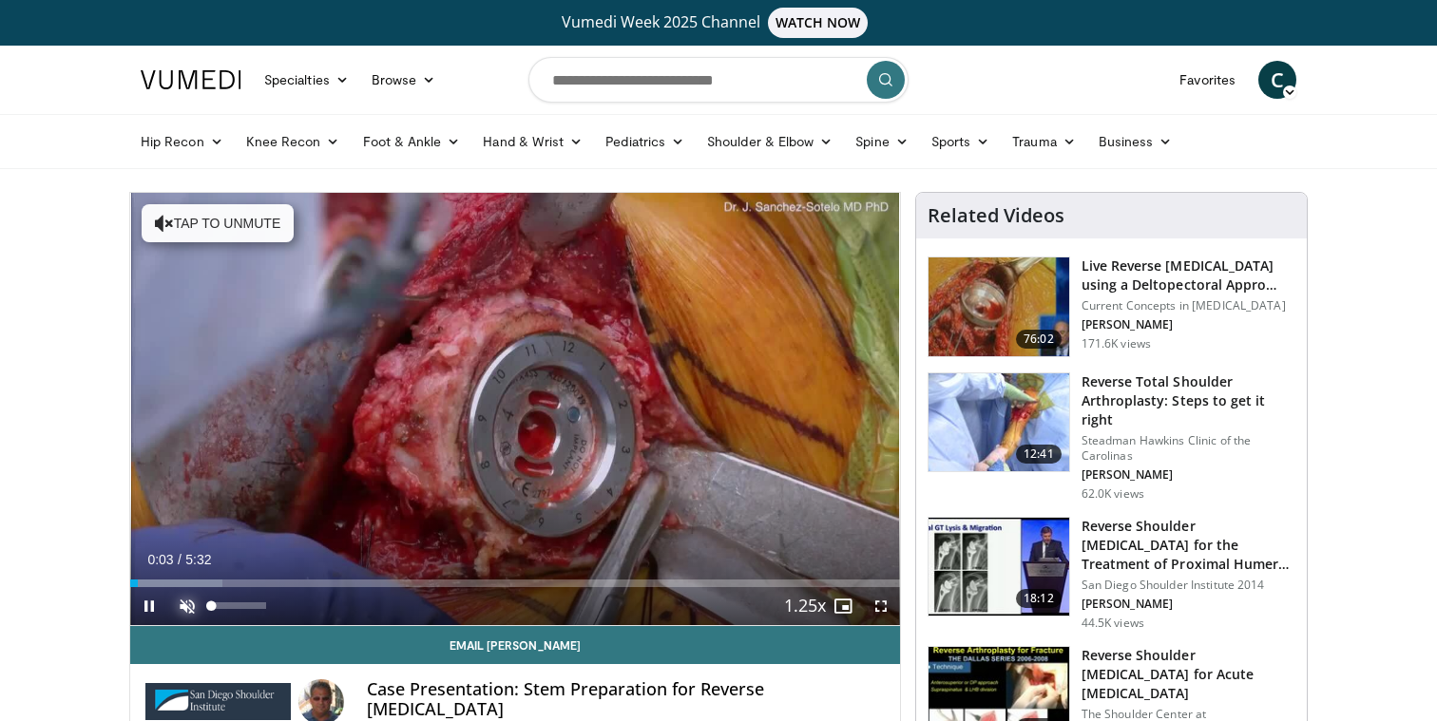
click at [187, 607] on span "Video Player" at bounding box center [187, 606] width 38 height 38
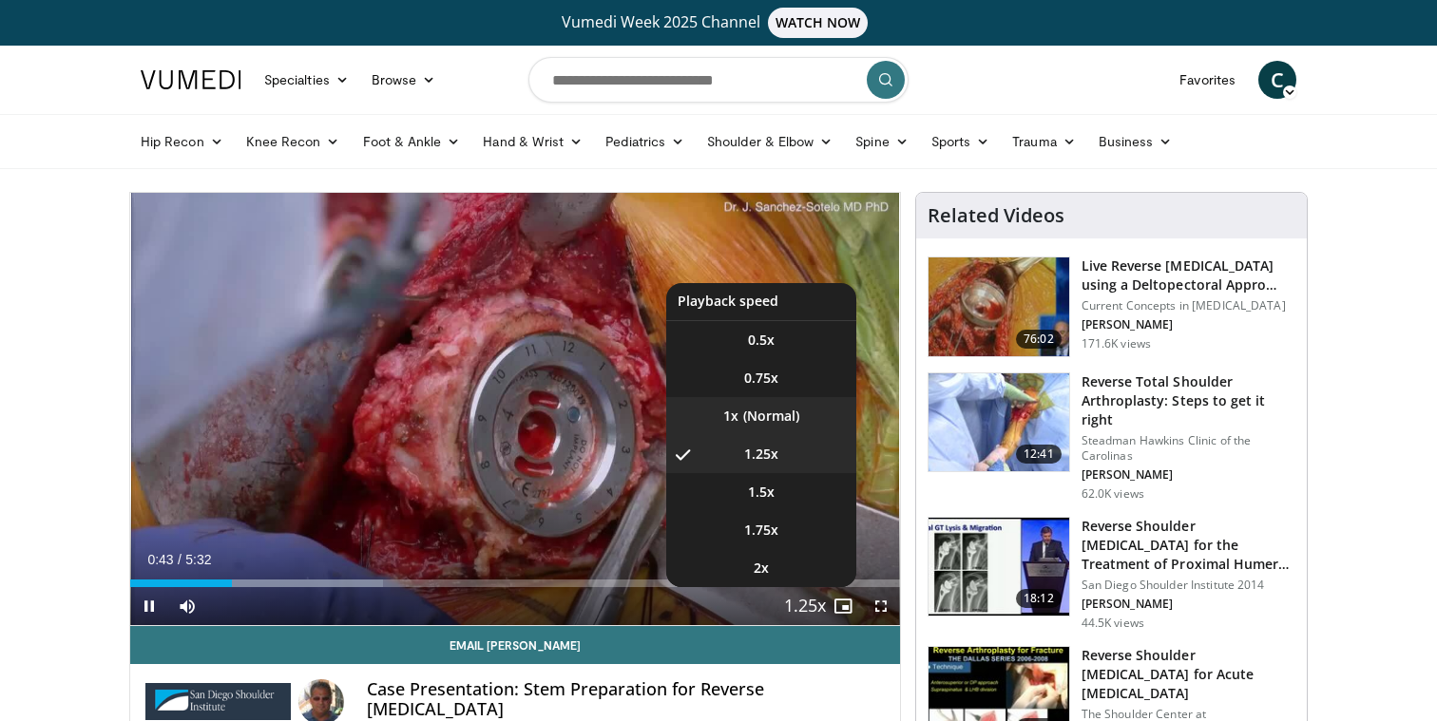
click at [764, 402] on li "1x" at bounding box center [761, 416] width 190 height 38
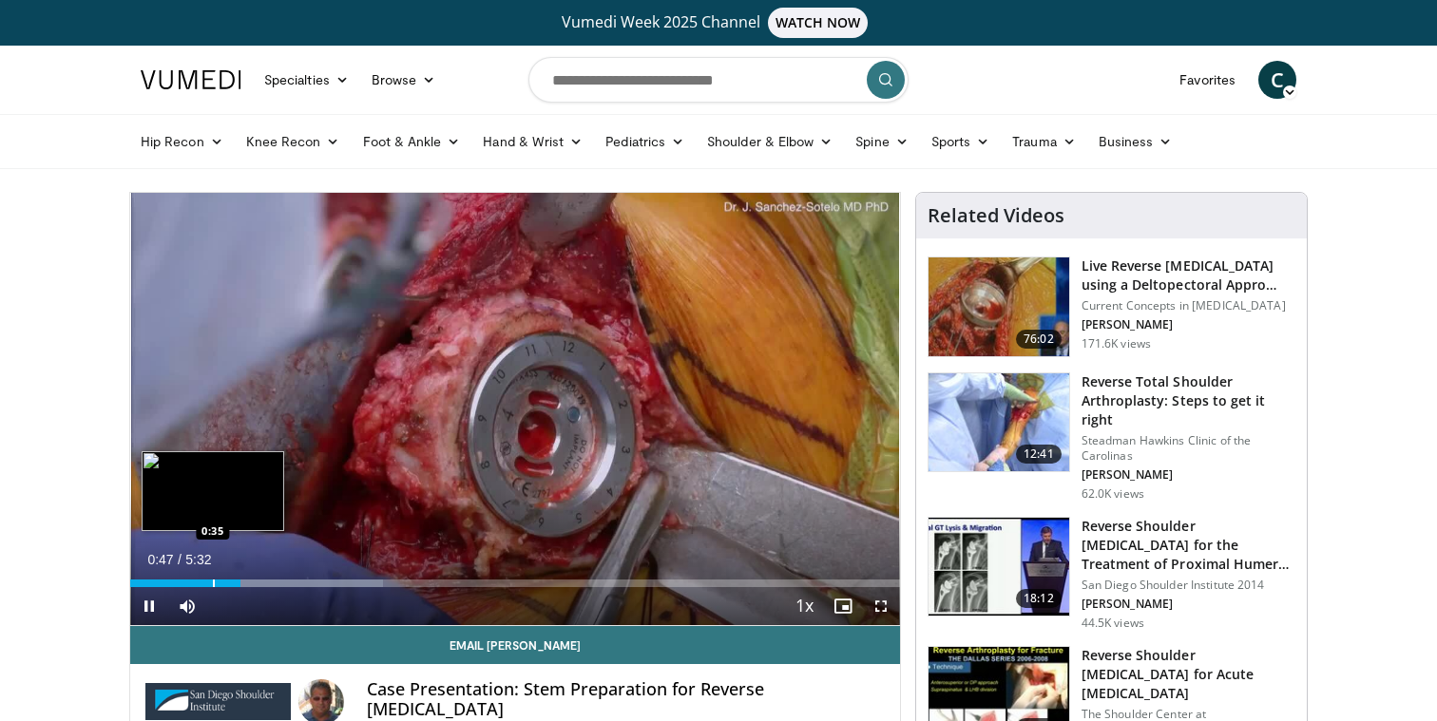
click at [213, 583] on div "Progress Bar" at bounding box center [214, 584] width 2 height 8
click at [196, 582] on div "Loaded : 32.83% 0:36 0:30" at bounding box center [515, 584] width 770 height 8
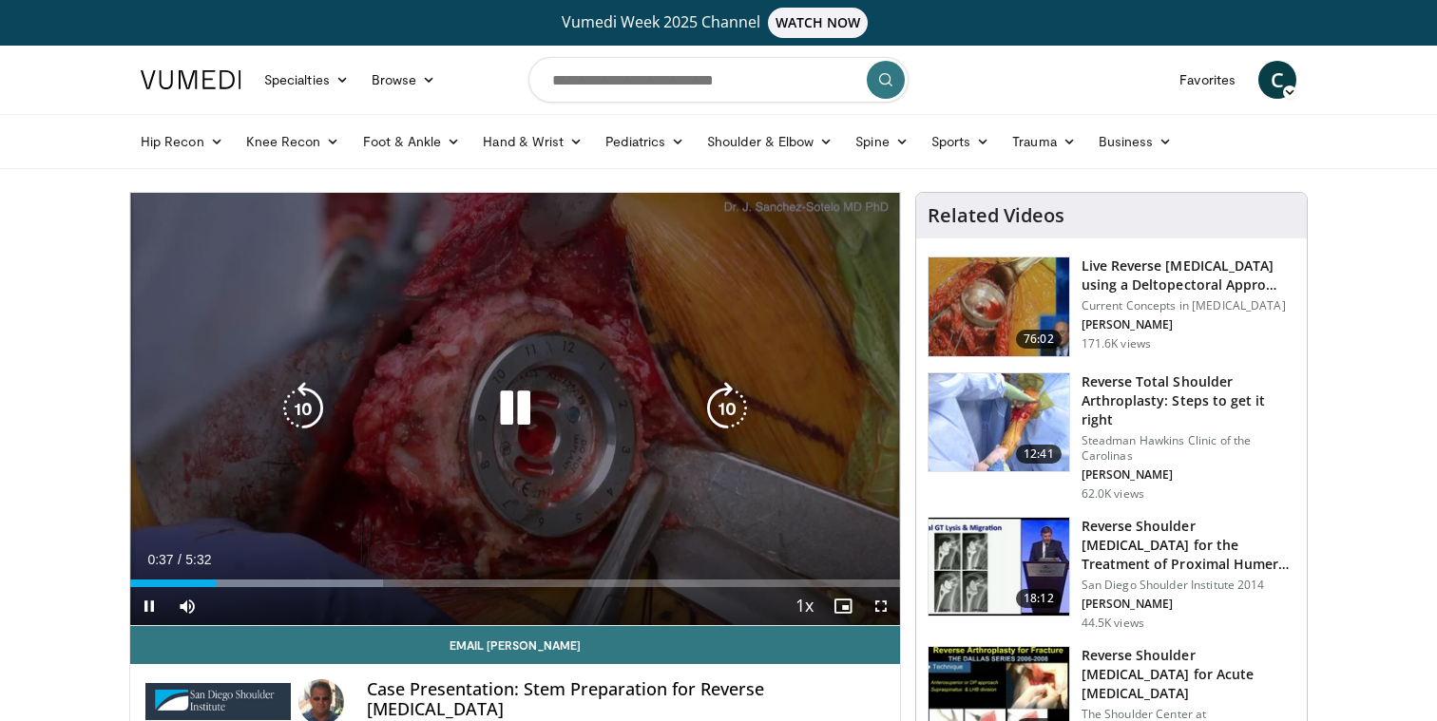
click at [322, 404] on icon "Video Player" at bounding box center [302, 408] width 53 height 53
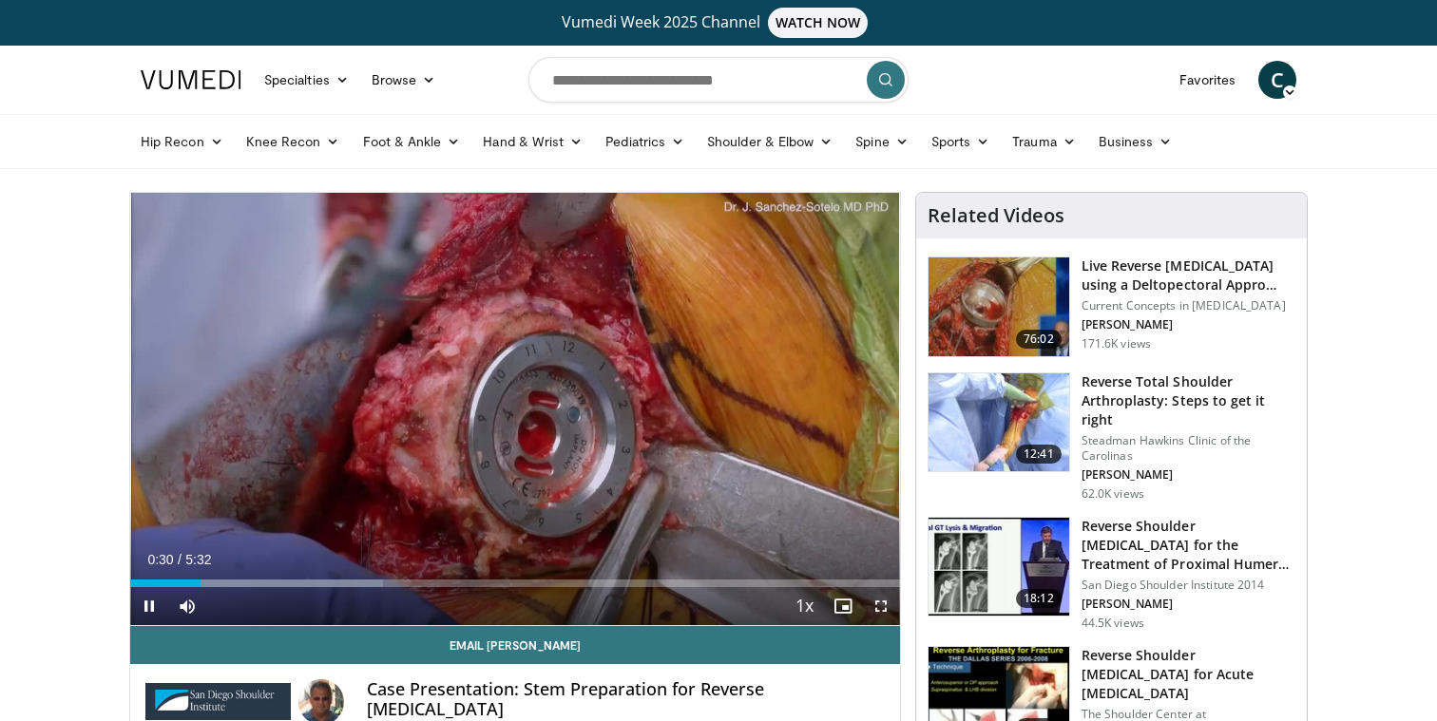
click at [889, 612] on span "Video Player" at bounding box center [881, 606] width 38 height 38
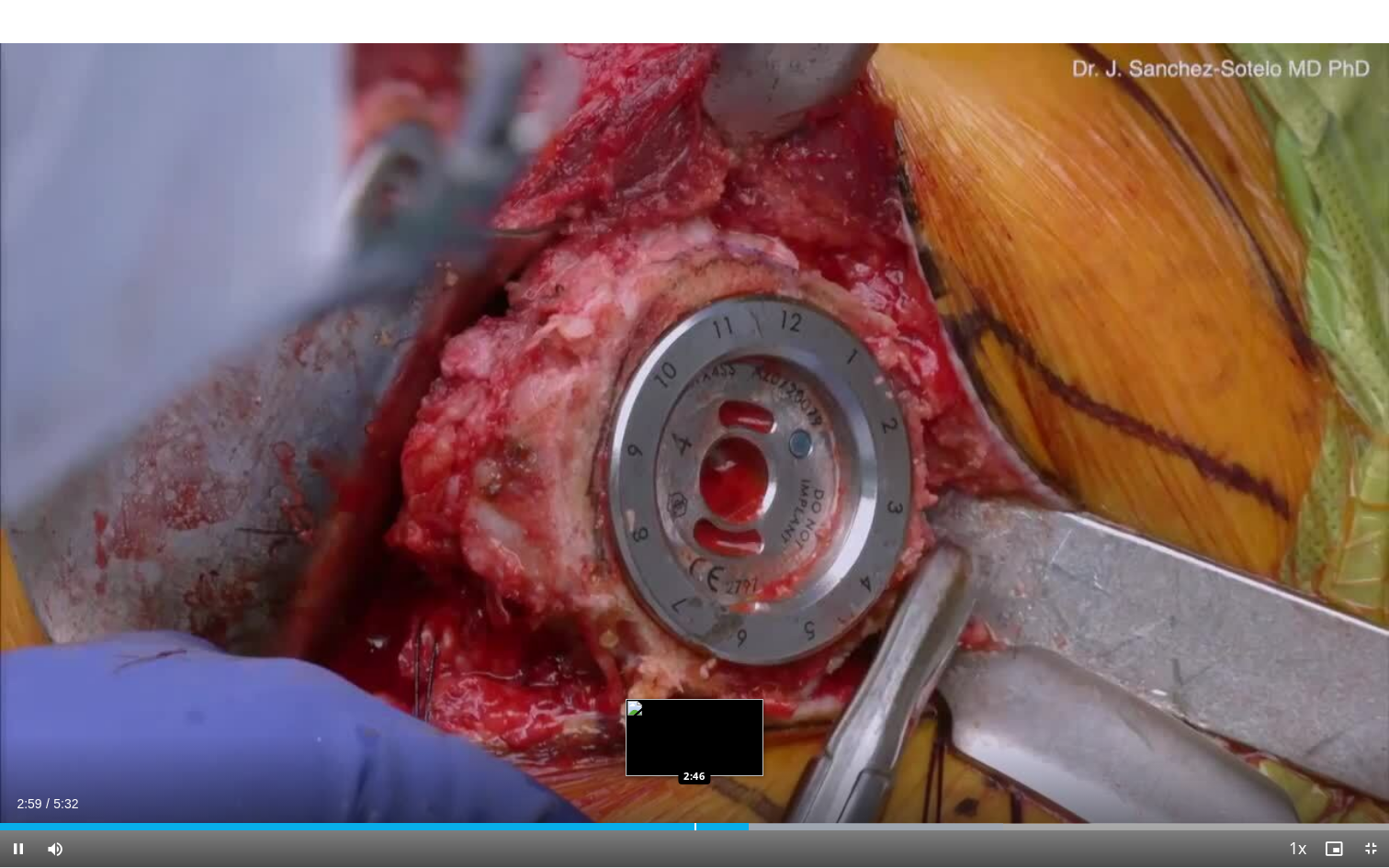
click at [694, 696] on div "Progress Bar" at bounding box center [695, 826] width 2 height 8
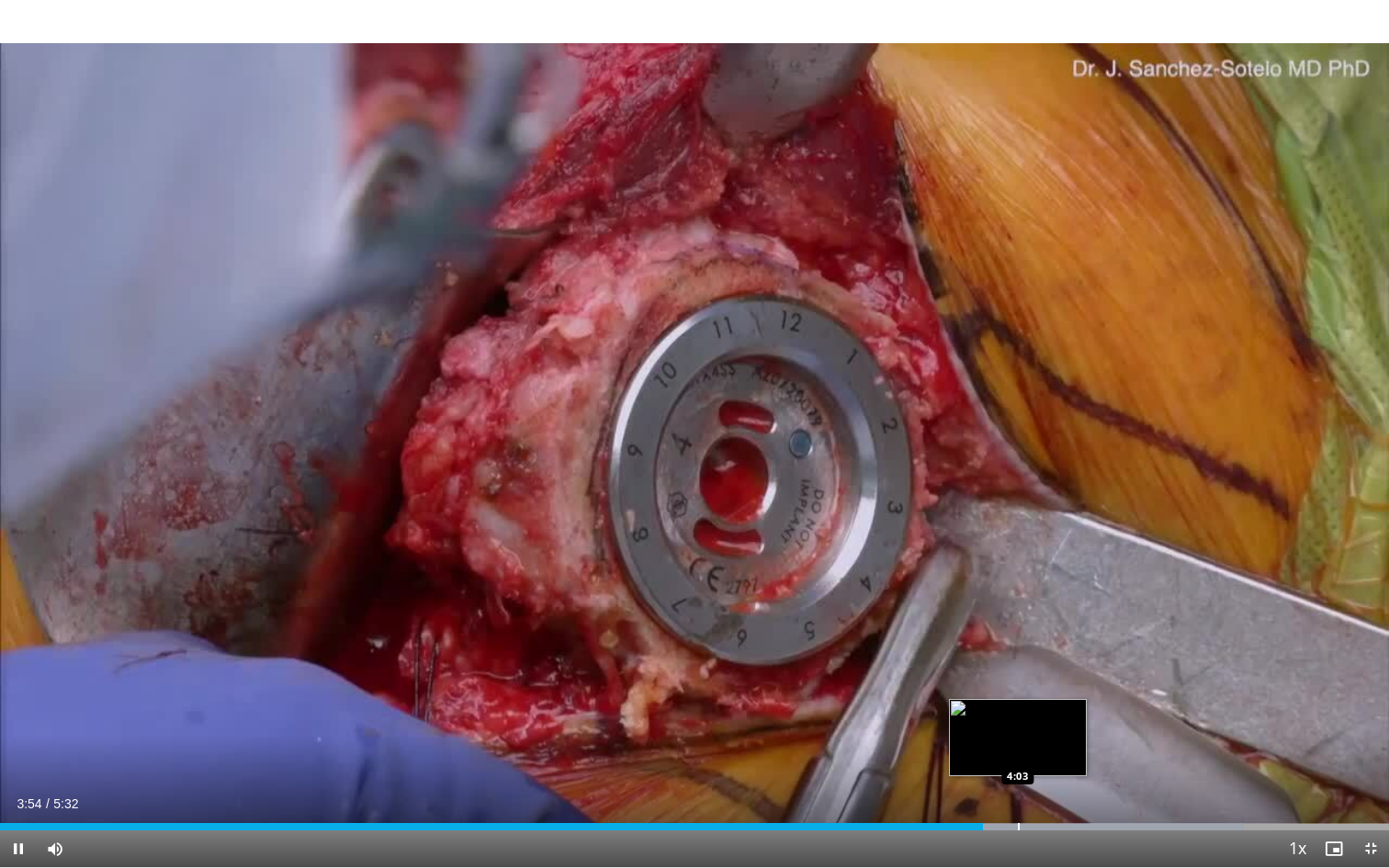
click at [1017, 696] on div "Progress Bar" at bounding box center [1043, 826] width 399 height 8
click at [1074, 696] on div "Progress Bar" at bounding box center [1075, 826] width 2 height 8
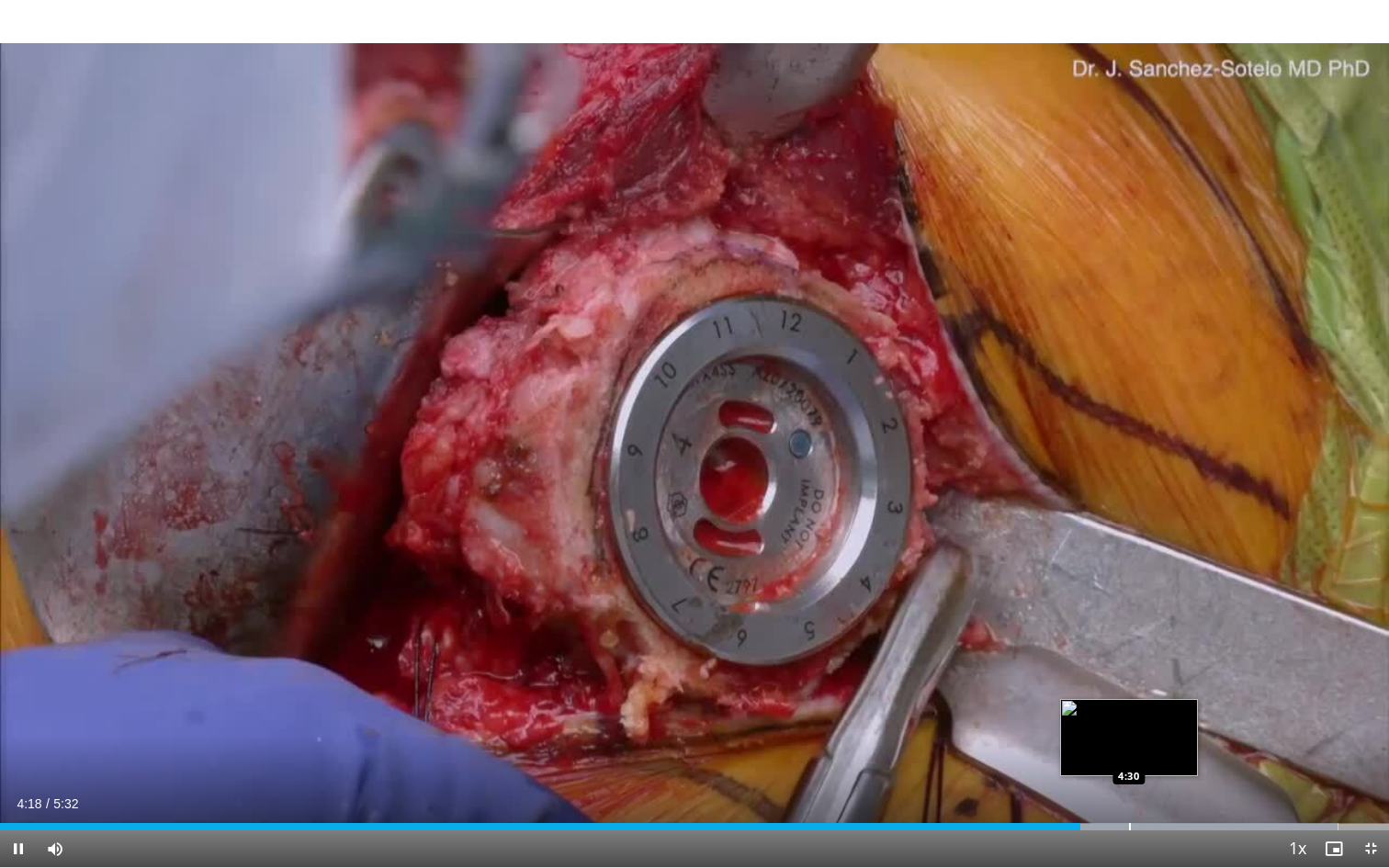
click at [1128, 696] on div "Loaded : 96.33% 4:18 4:30" at bounding box center [694, 822] width 1389 height 17
click at [1167, 696] on div "Progress Bar" at bounding box center [1167, 826] width 2 height 8
click at [1121, 696] on div "Loaded : 100.00% 4:42 4:28" at bounding box center [694, 822] width 1389 height 17
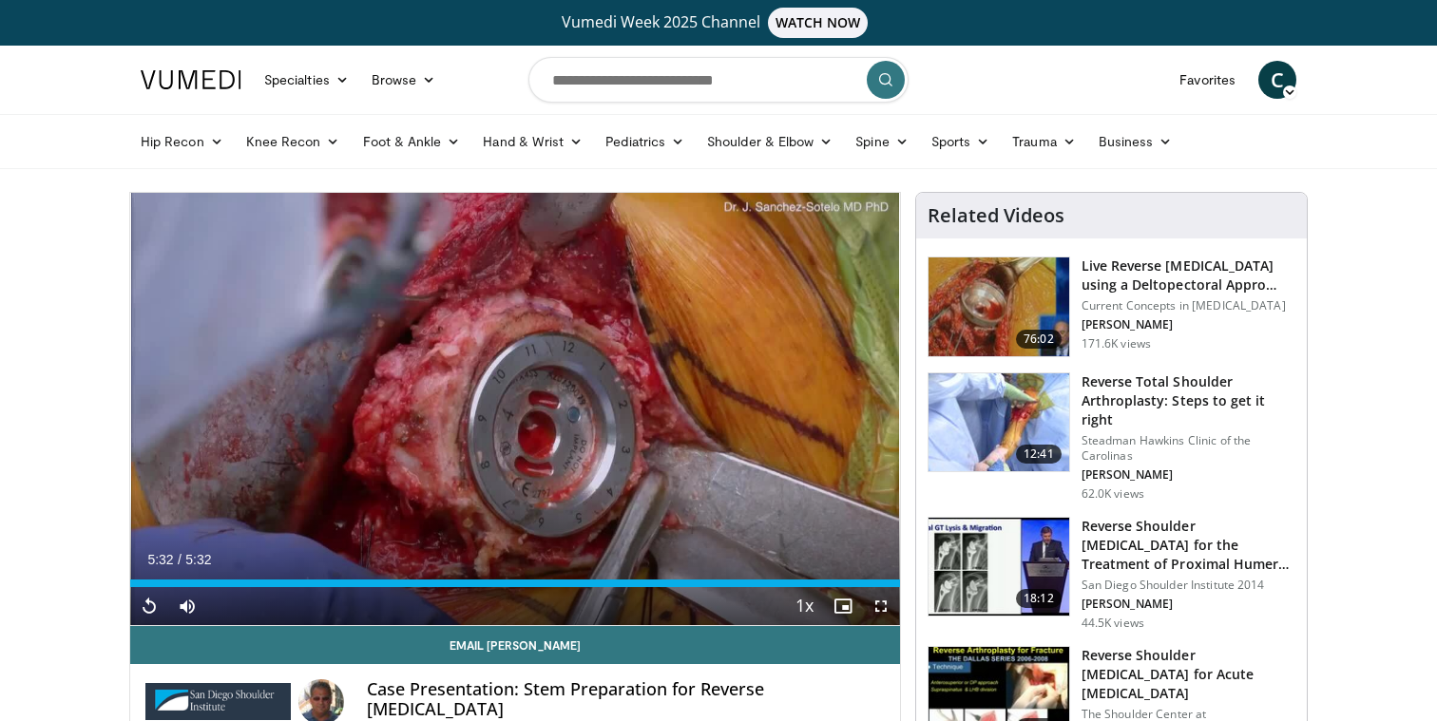
click at [1153, 422] on h3 "Reverse Total Shoulder Arthroplasty: Steps to get it right" at bounding box center [1188, 400] width 214 height 57
click at [680, 95] on input "Search topics, interventions" at bounding box center [718, 80] width 380 height 46
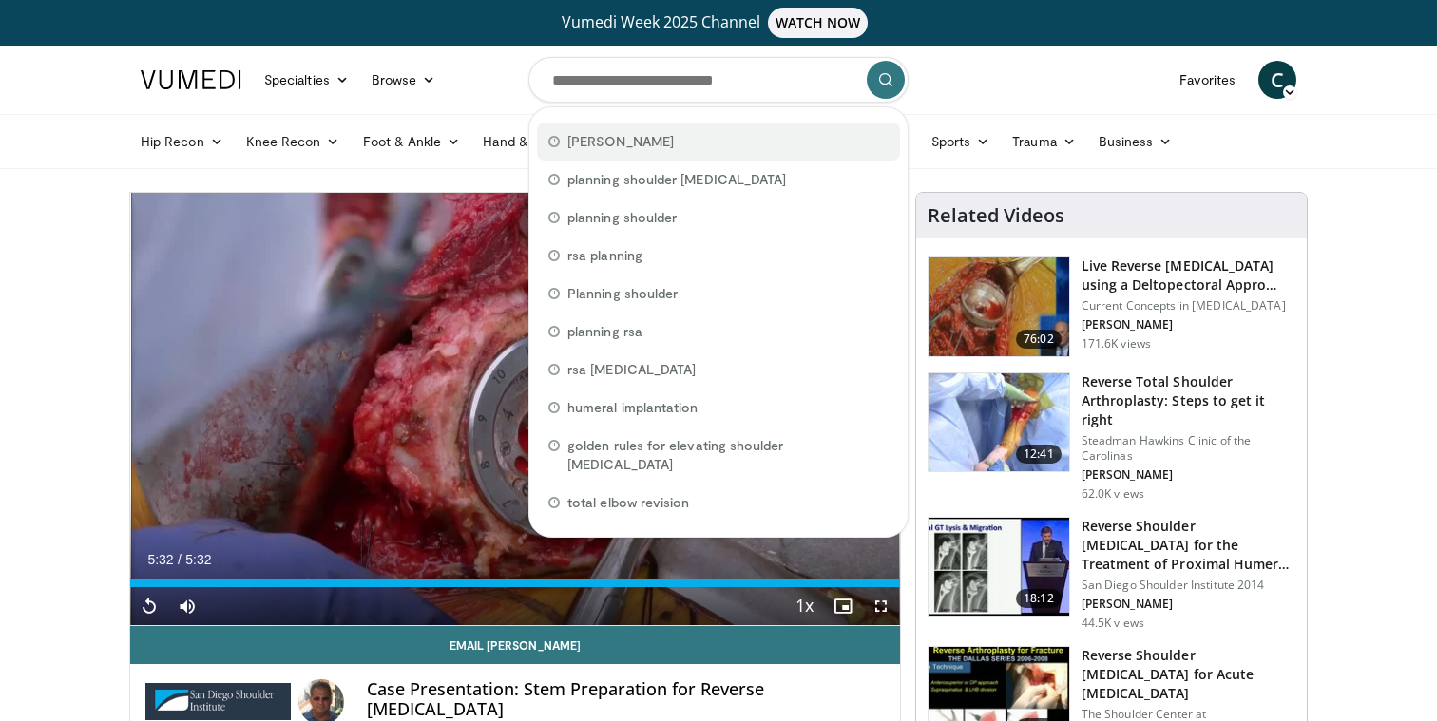
click at [656, 133] on span "[PERSON_NAME]" at bounding box center [620, 141] width 106 height 19
type input "**********"
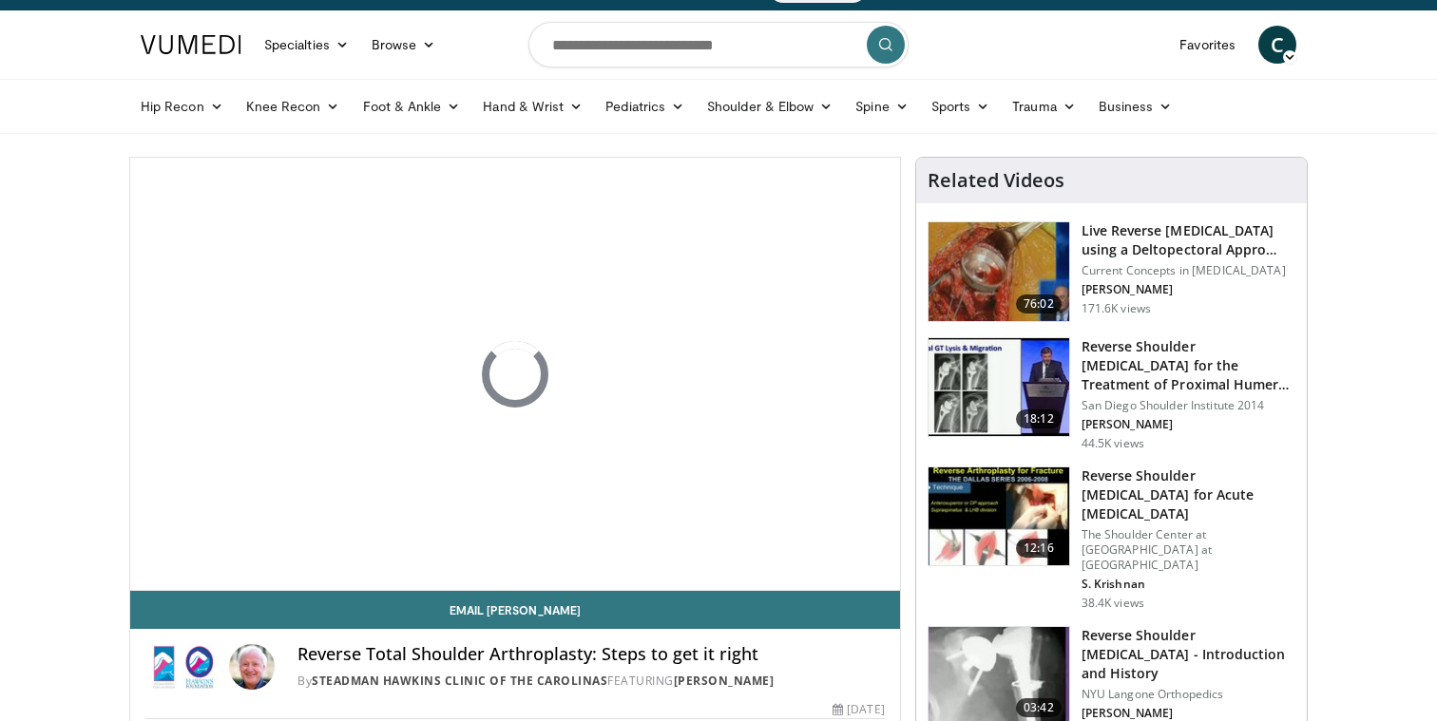
scroll to position [42, 0]
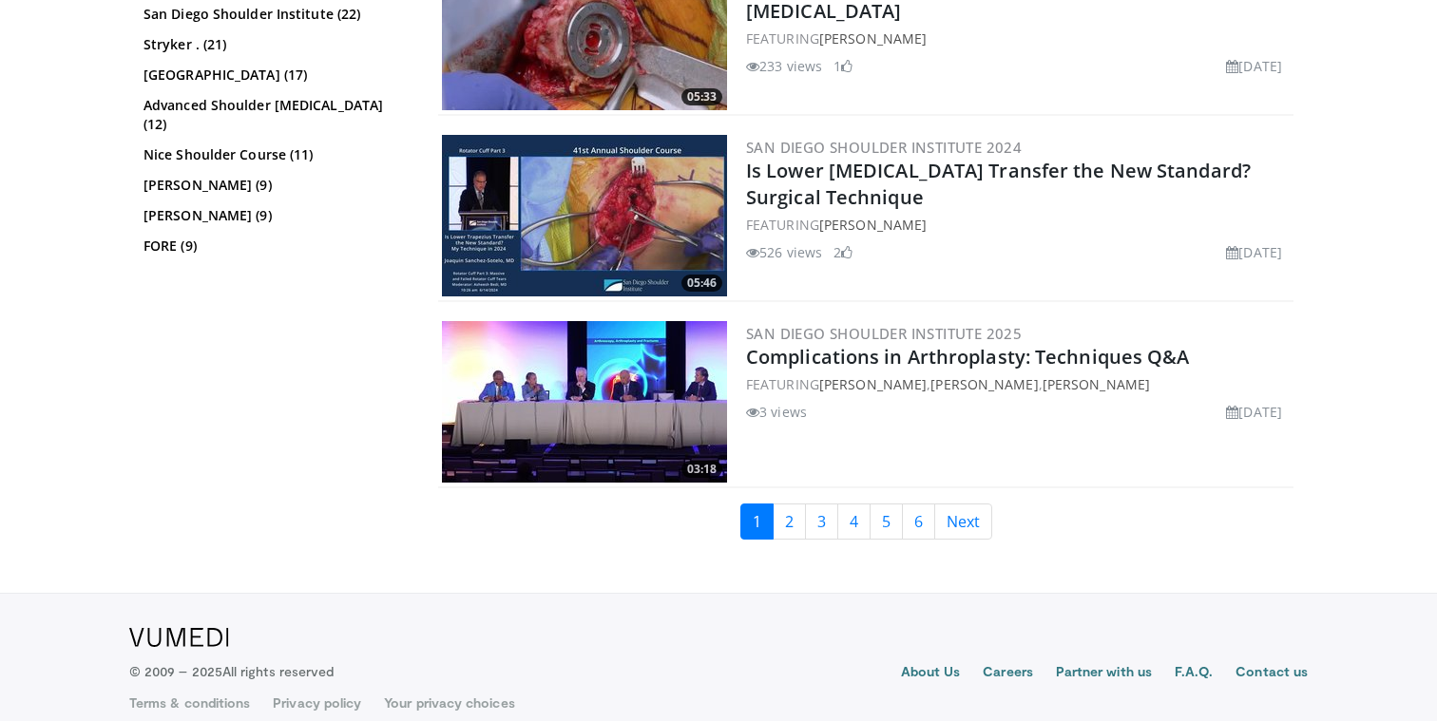
scroll to position [4803, 0]
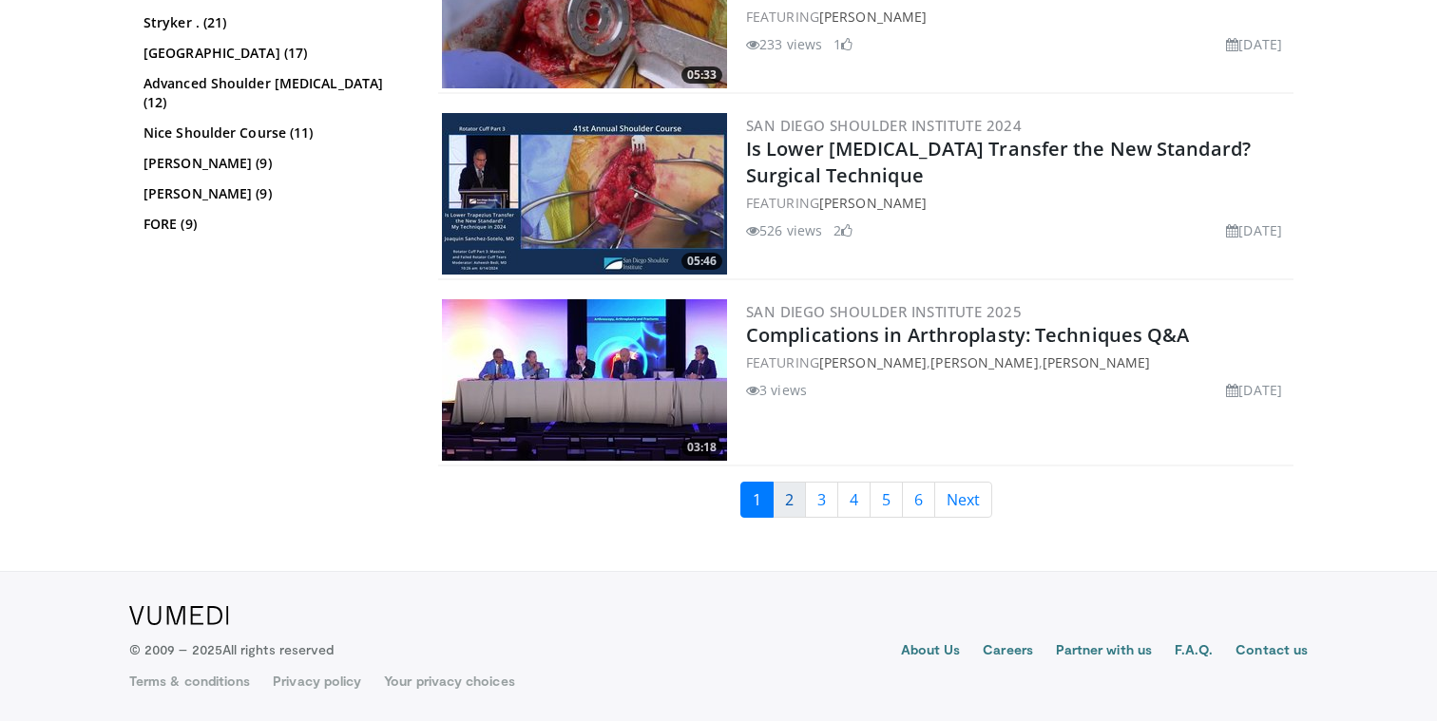
click at [794, 499] on link "2" at bounding box center [788, 500] width 33 height 36
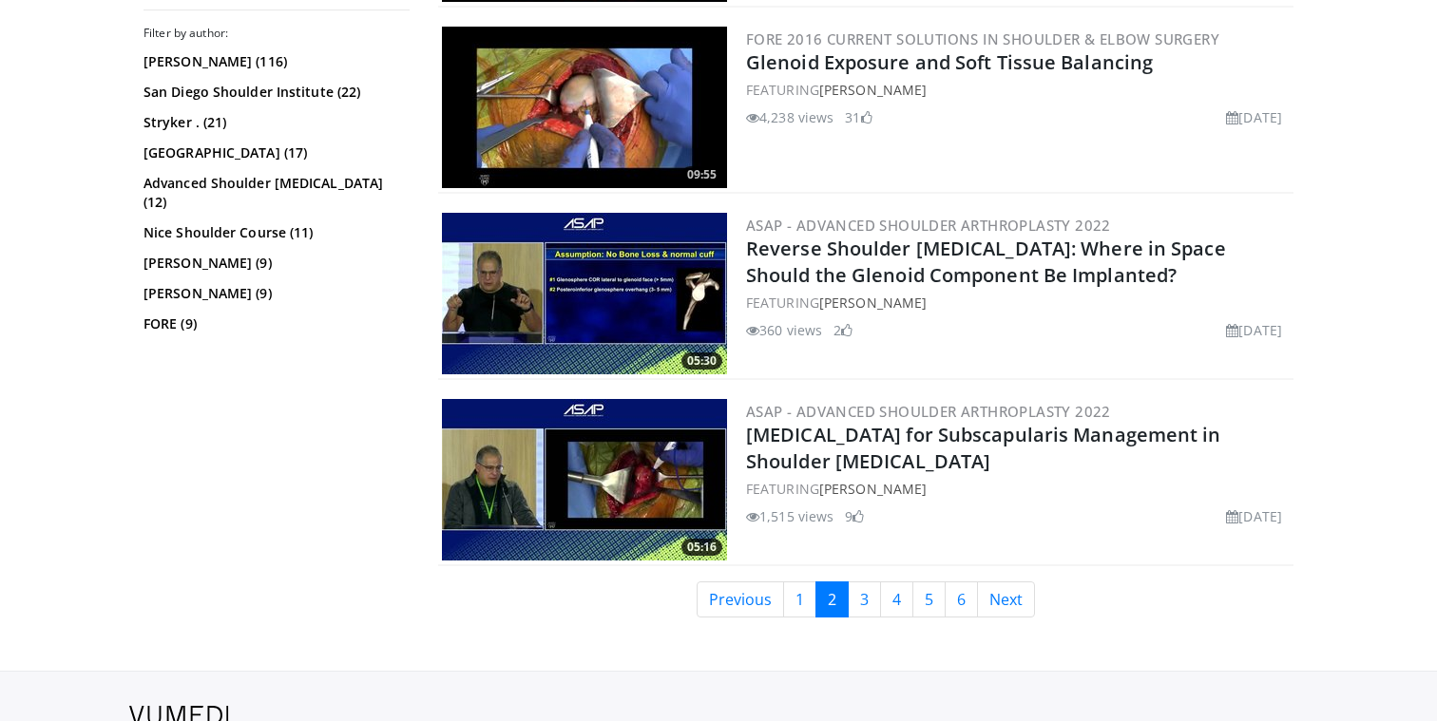
scroll to position [4713, 0]
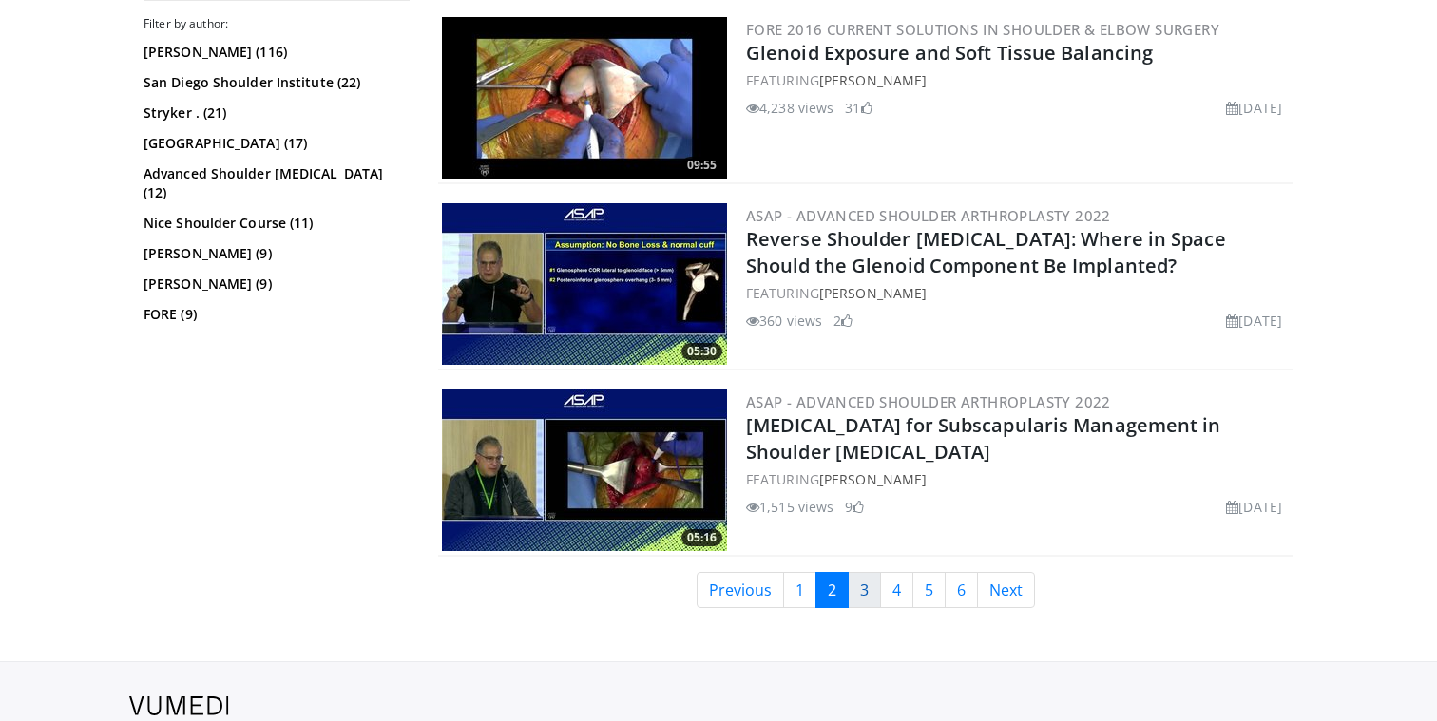
click at [859, 588] on link "3" at bounding box center [864, 590] width 33 height 36
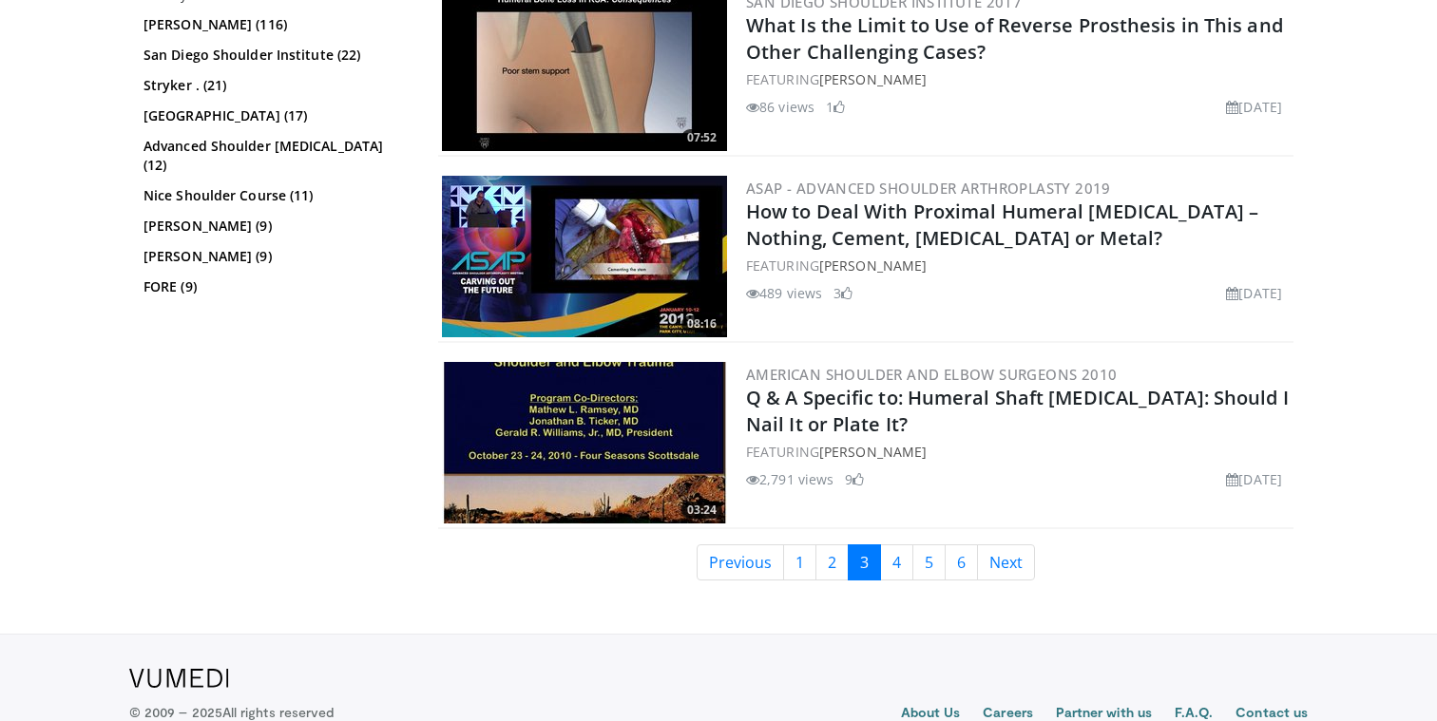
scroll to position [4803, 0]
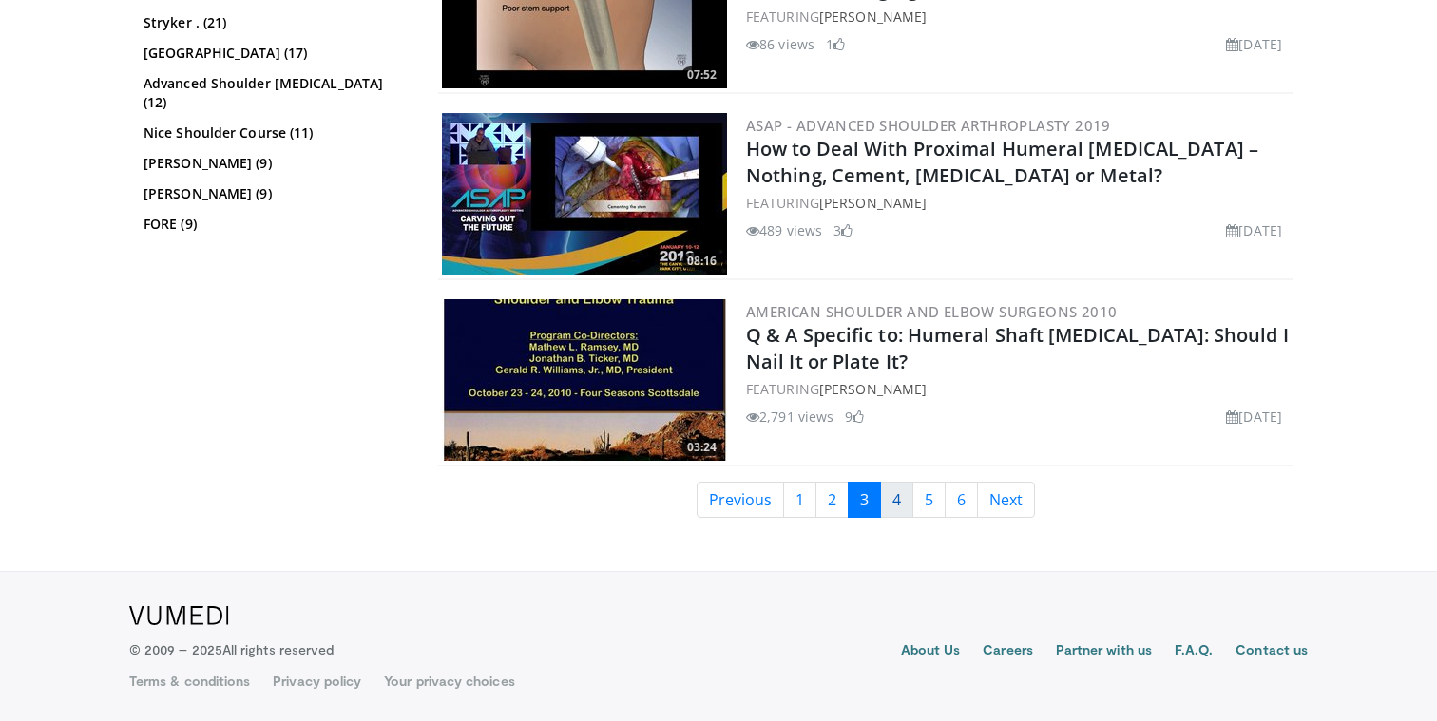
click at [897, 498] on link "4" at bounding box center [896, 500] width 33 height 36
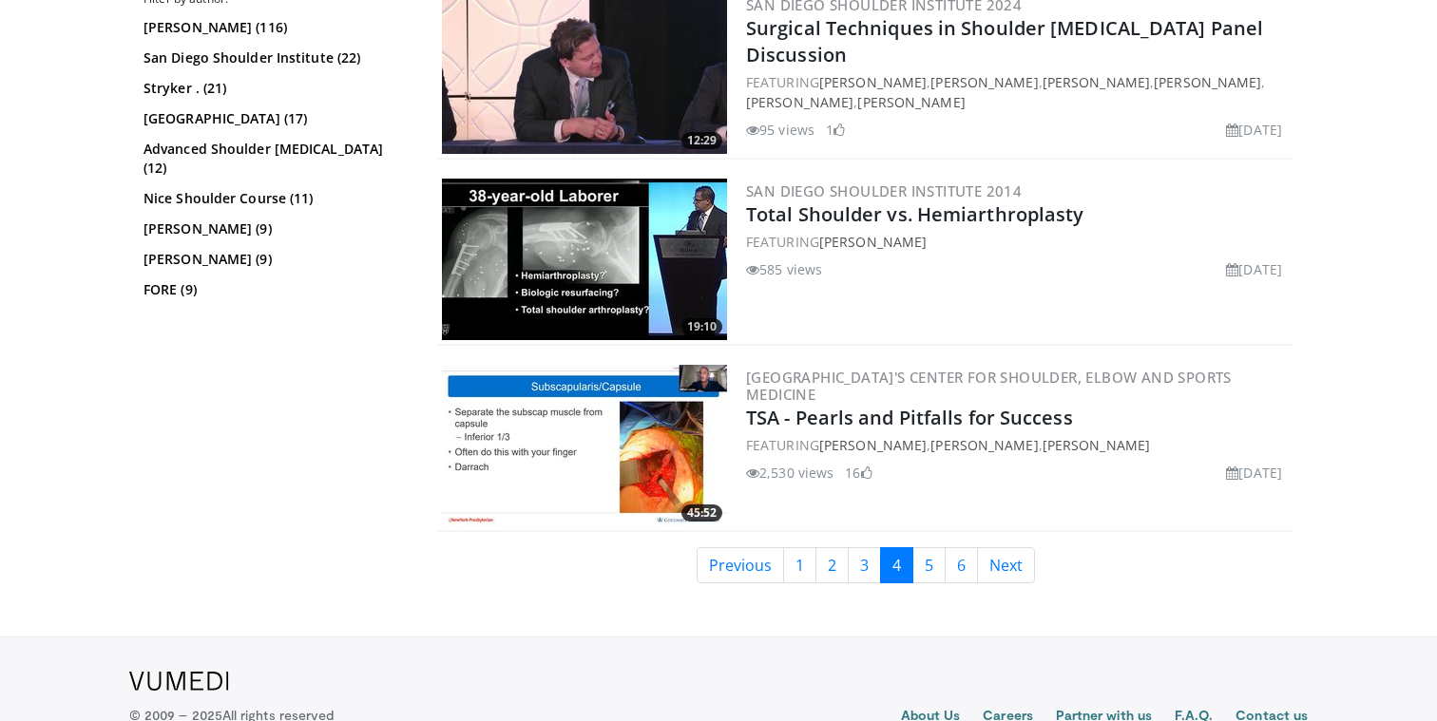
scroll to position [4749, 0]
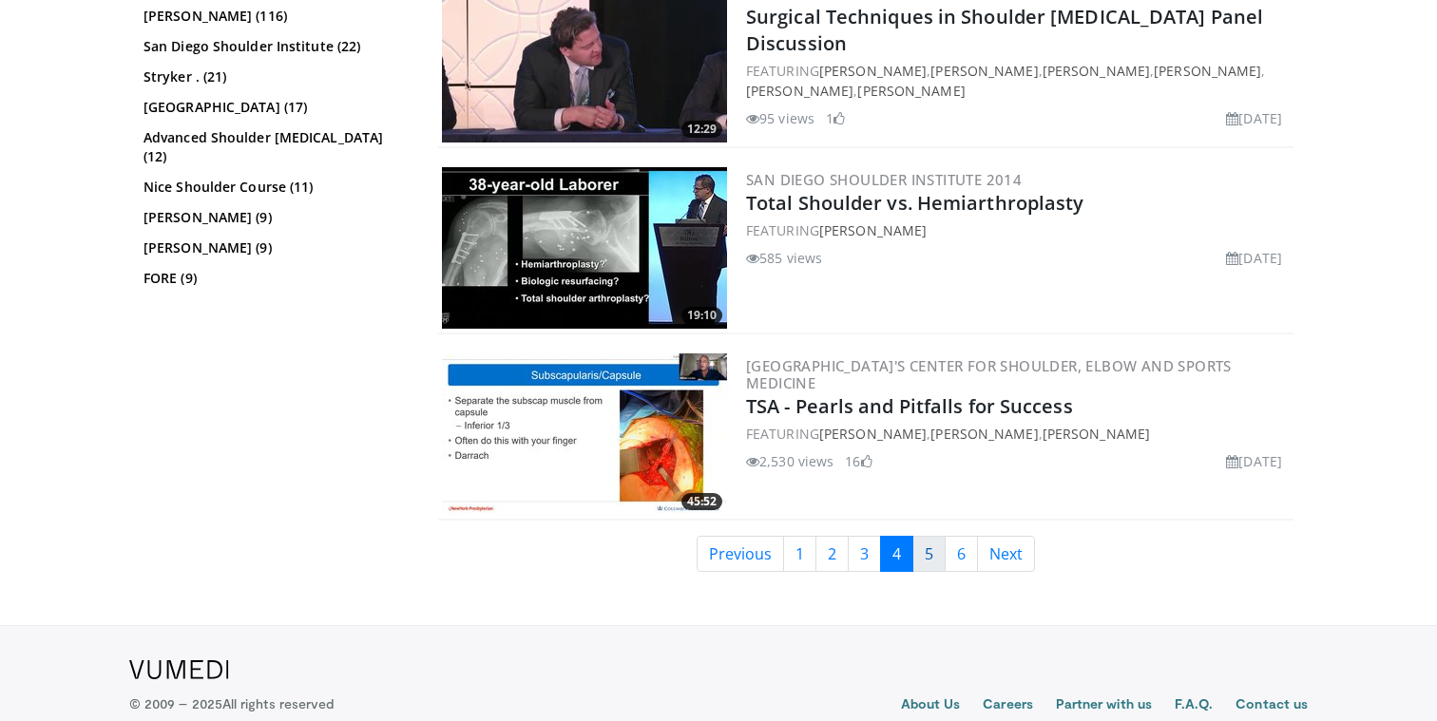
click at [934, 562] on link "5" at bounding box center [928, 554] width 33 height 36
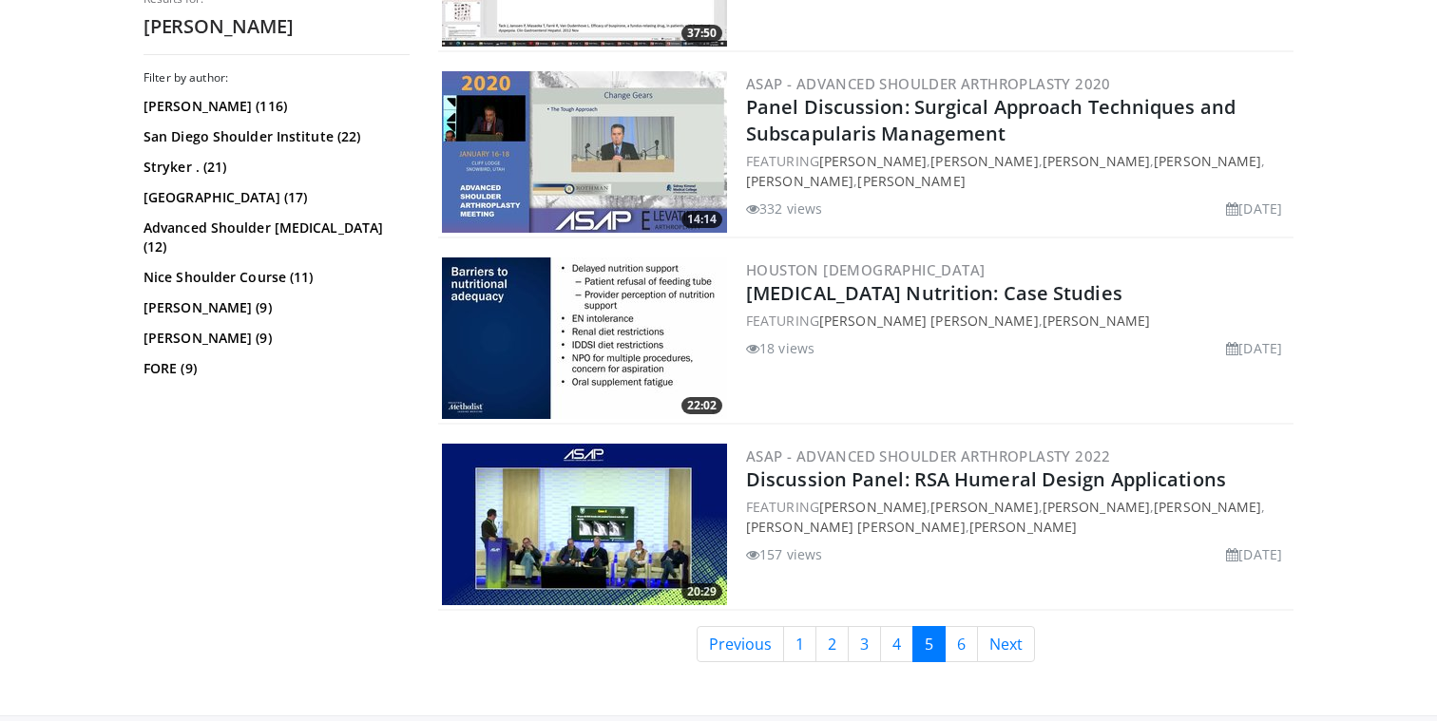
scroll to position [4809, 0]
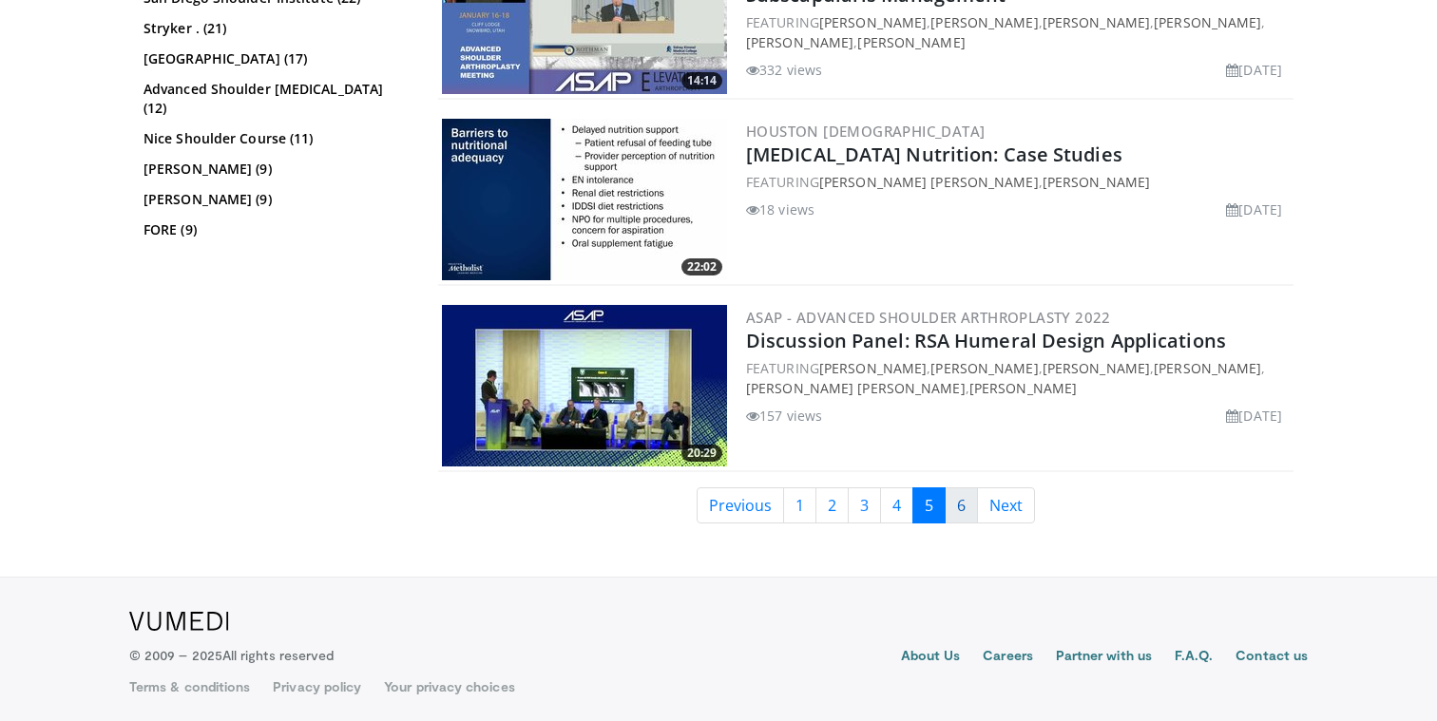
click at [969, 501] on link "6" at bounding box center [960, 505] width 33 height 36
